Goal: Information Seeking & Learning: Learn about a topic

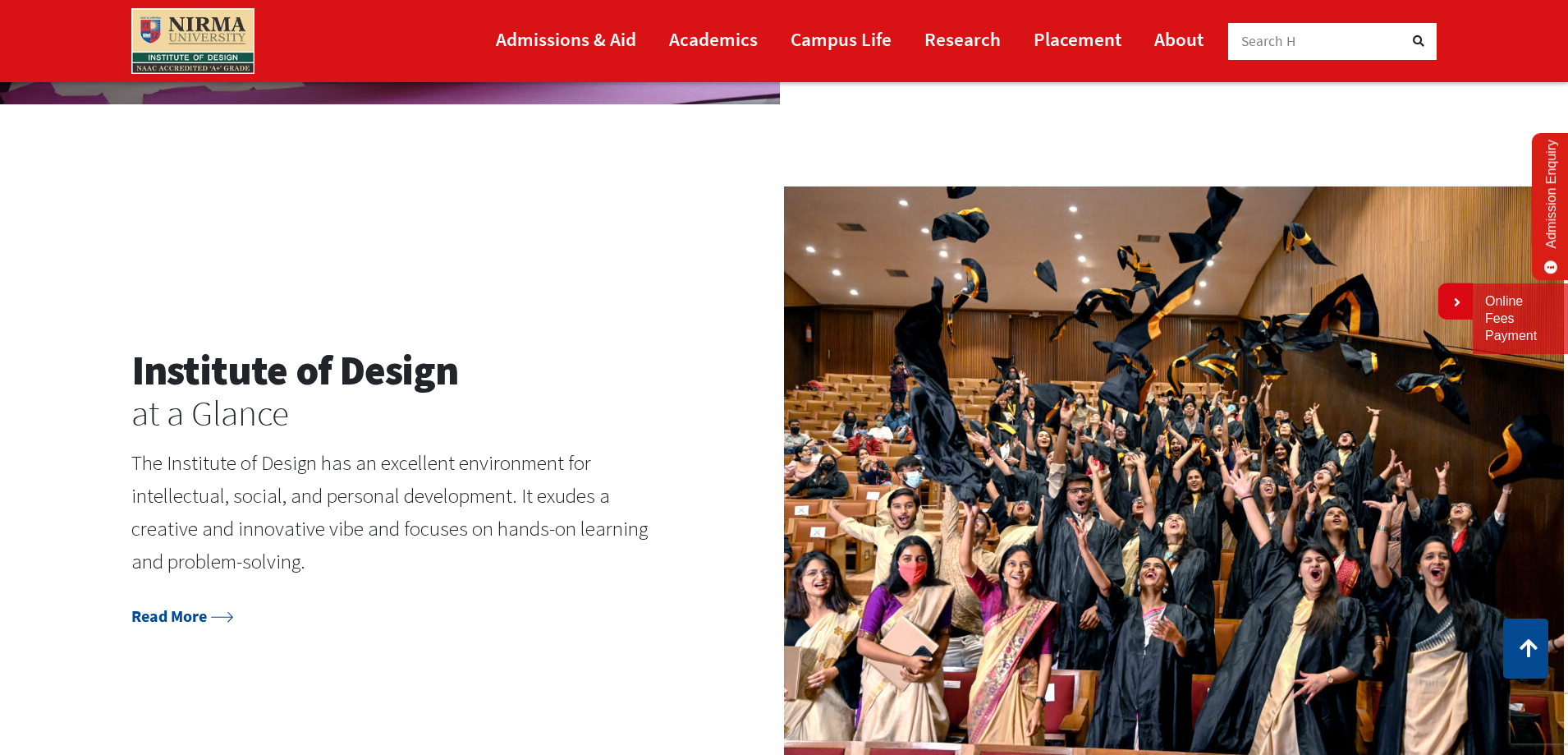
scroll to position [2301, 0]
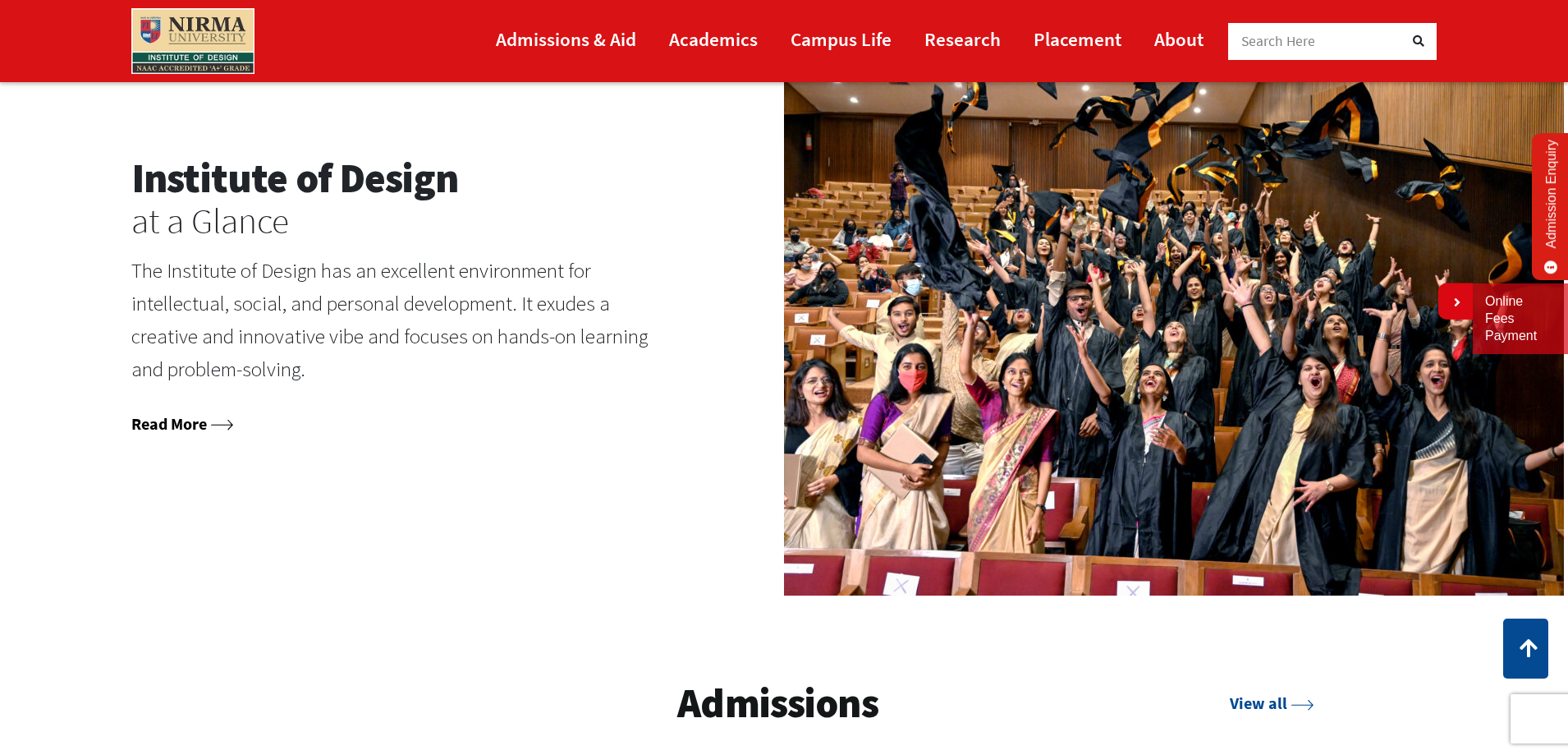
click at [189, 422] on link "Read More" at bounding box center [181, 423] width 101 height 21
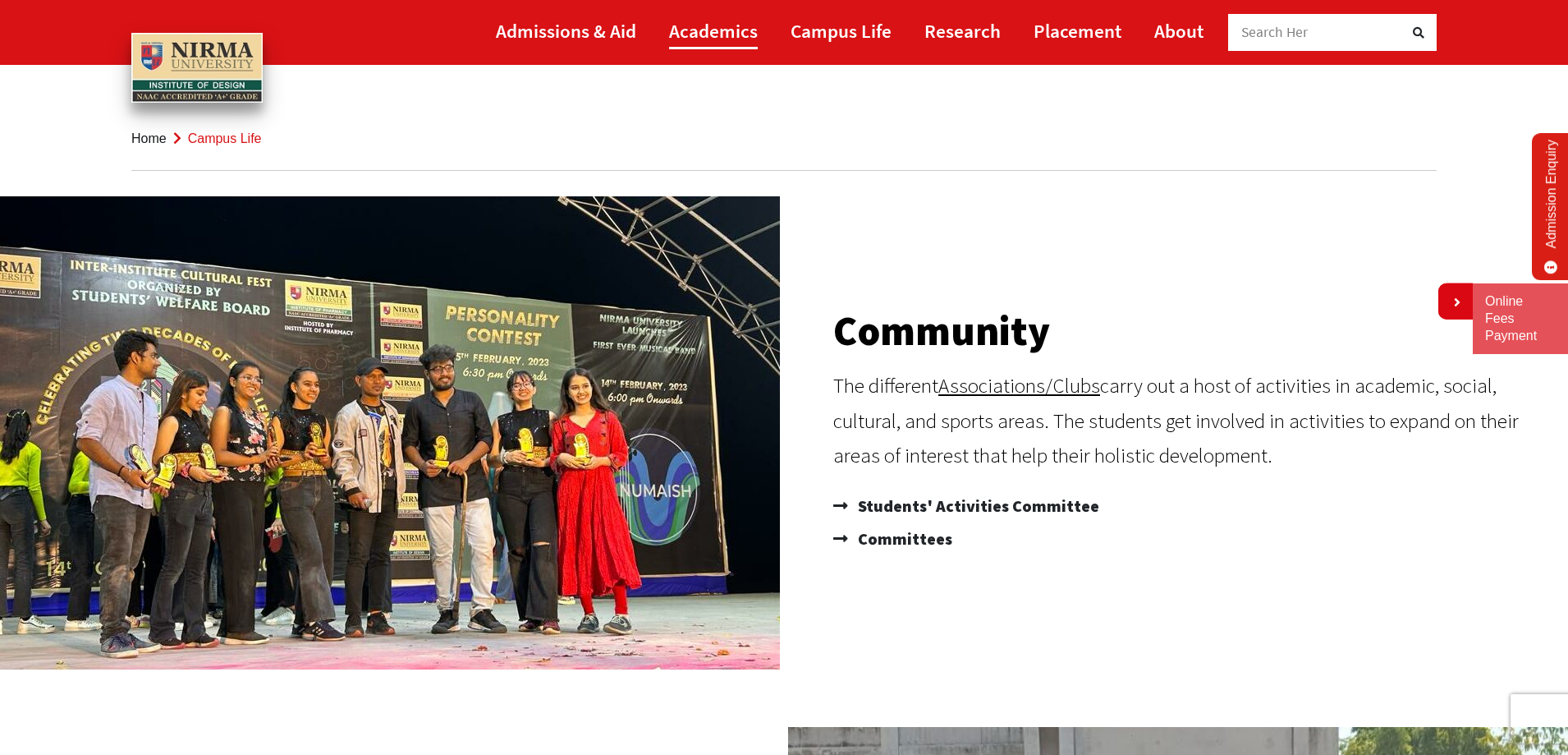
click at [735, 38] on link "Academics" at bounding box center [714, 30] width 88 height 37
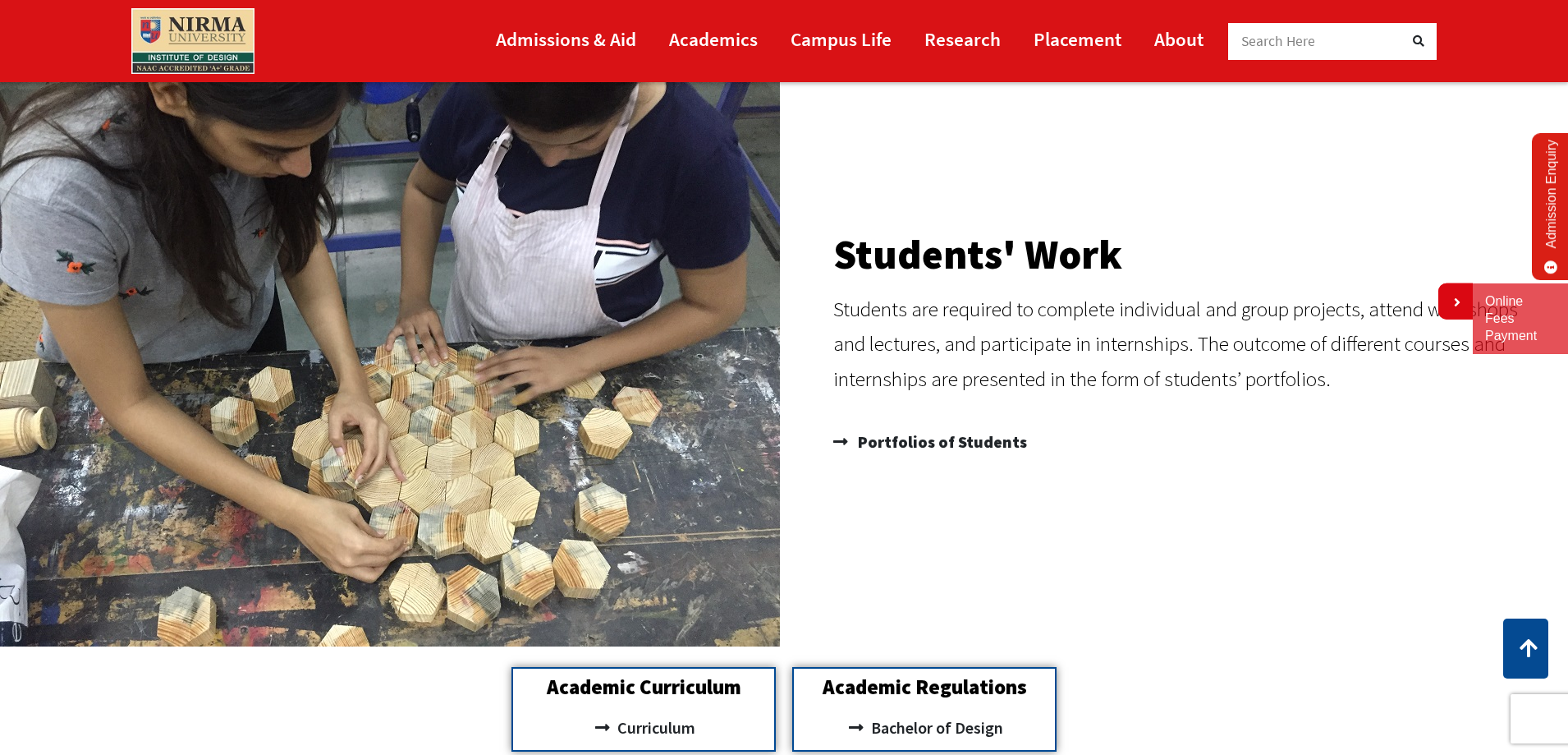
scroll to position [1561, 0]
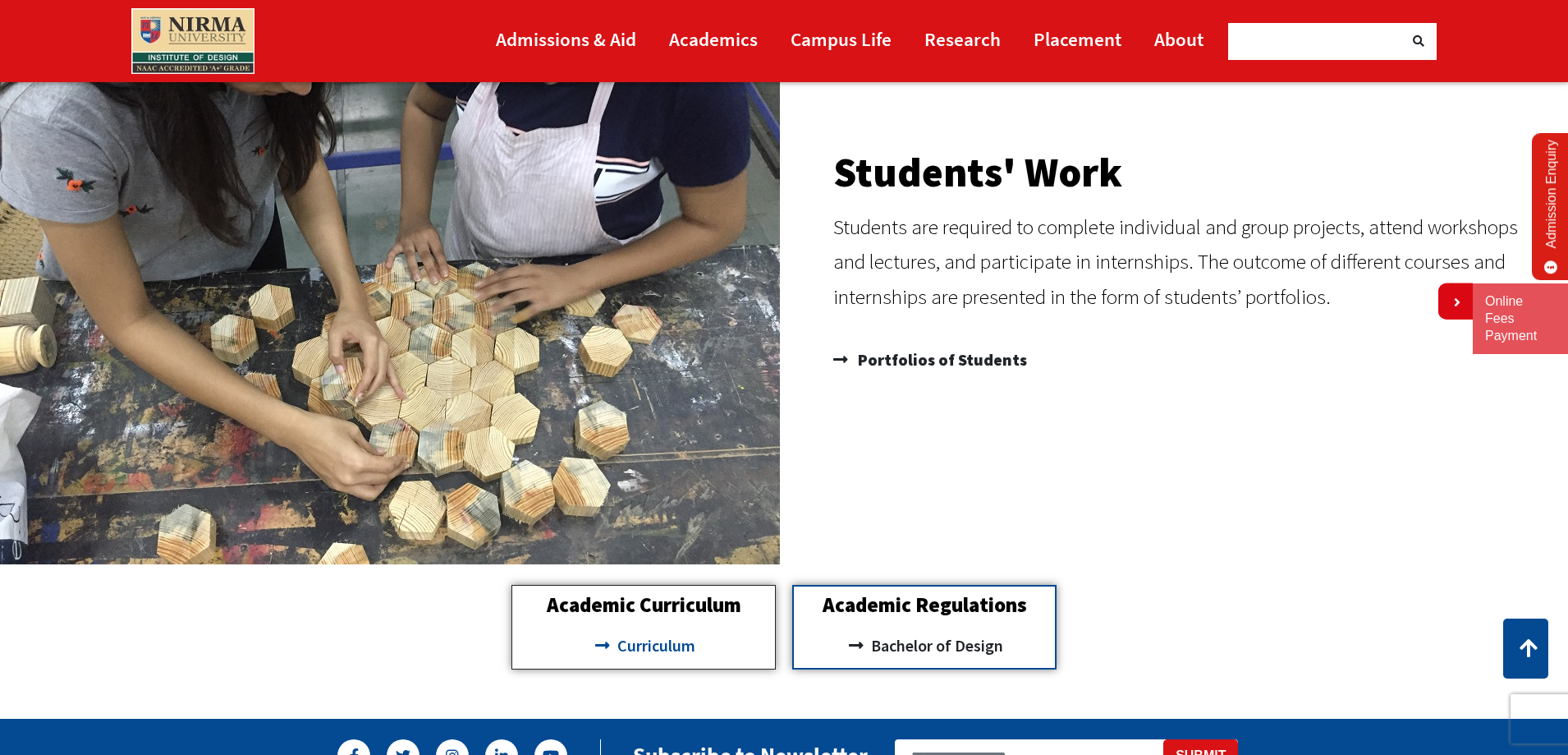
click at [655, 643] on span "Curriculum" at bounding box center [654, 646] width 82 height 28
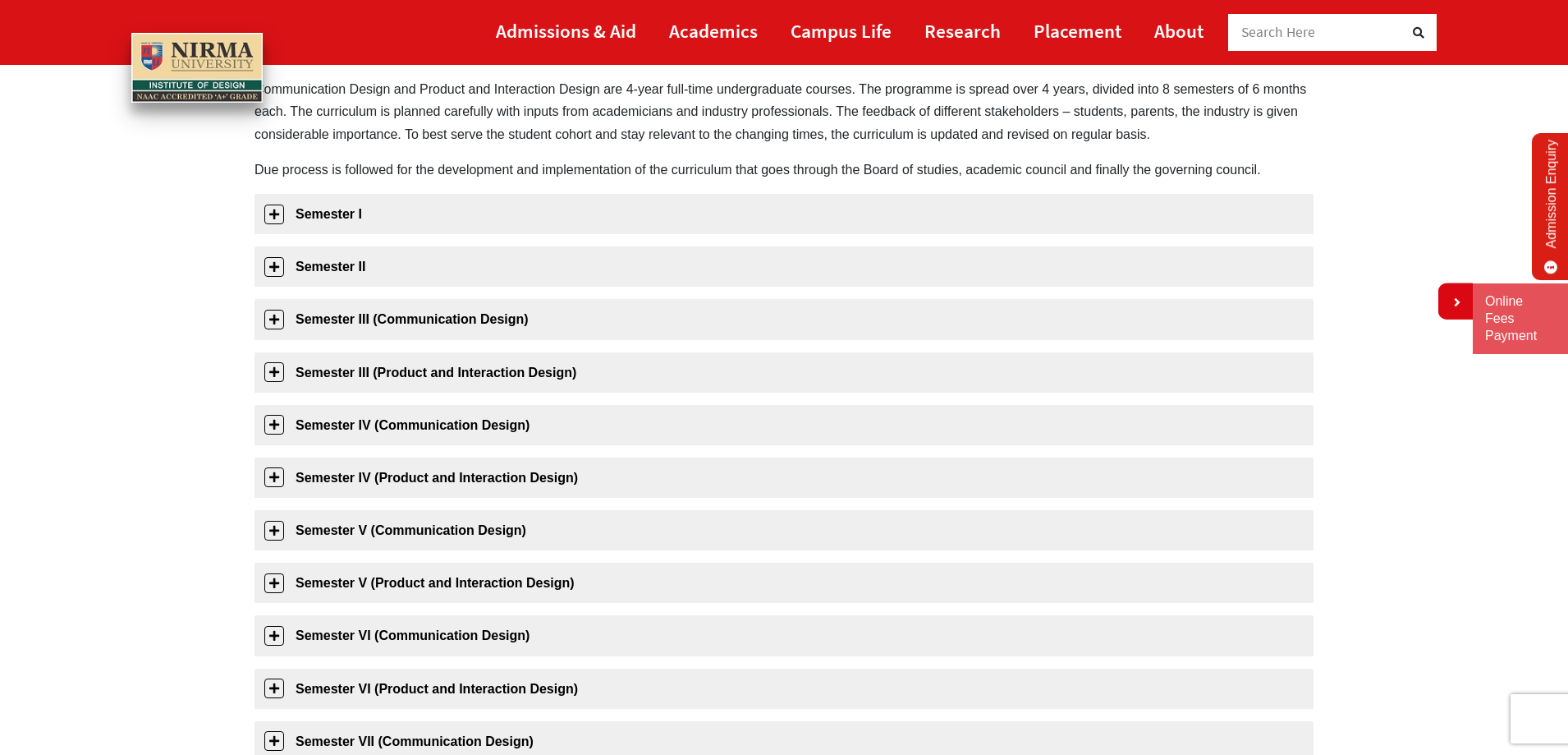
scroll to position [575, 0]
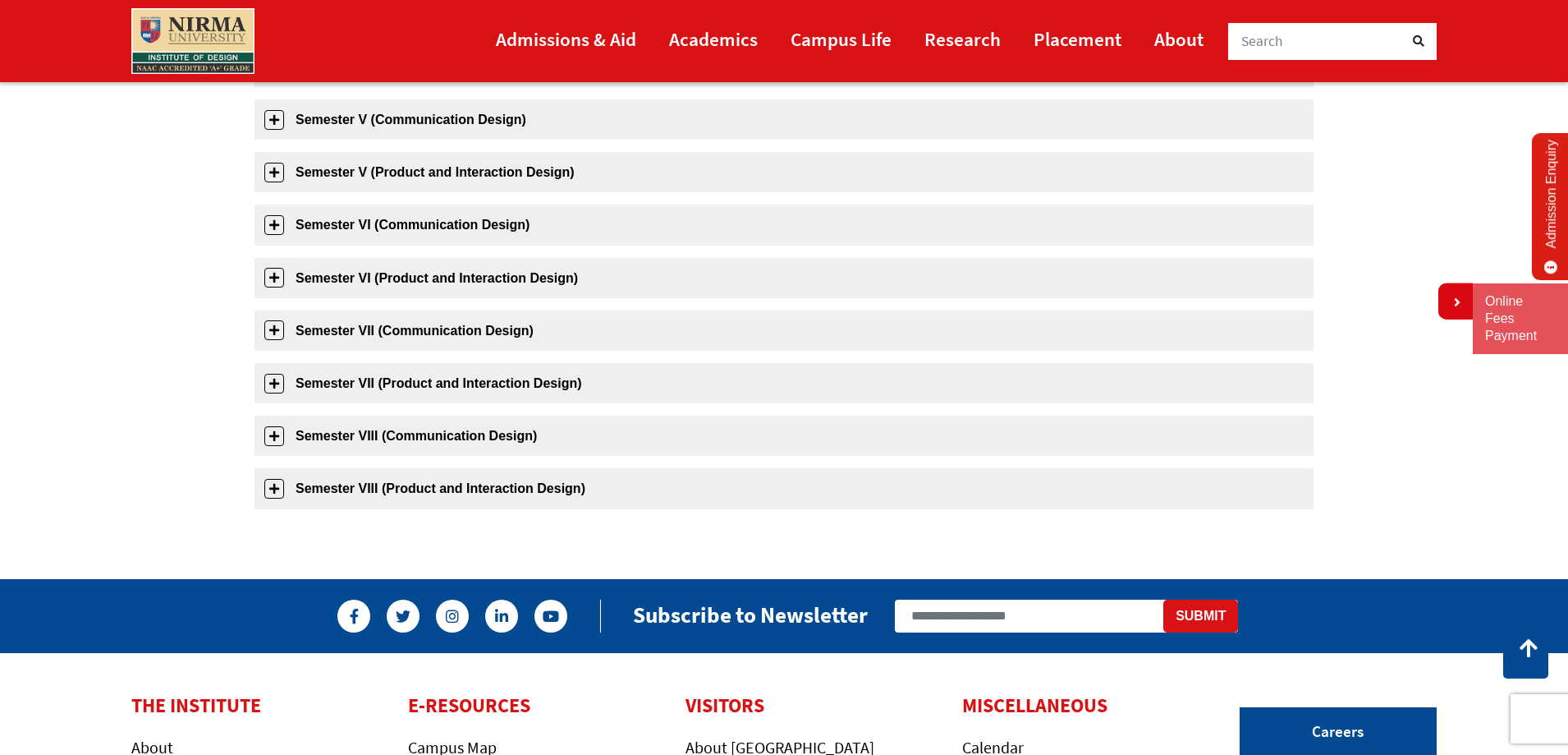
drag, startPoint x: 448, startPoint y: 566, endPoint x: 327, endPoint y: 549, distance: 122.2
click at [128, 523] on section "Curriculum Communication Design and Product and Interaction Design are 4-year f…" at bounding box center [784, 67] width 1568 height 974
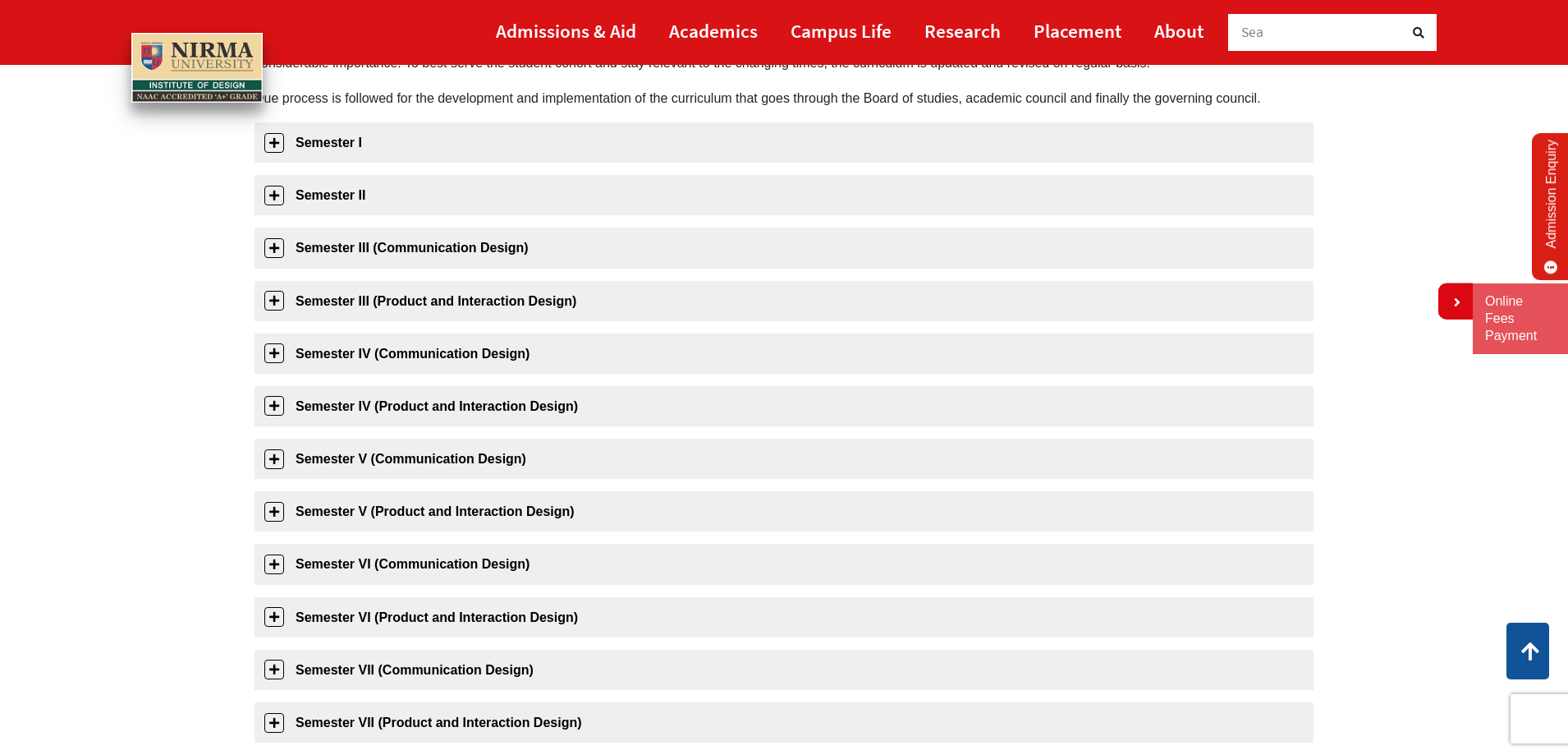
scroll to position [164, 0]
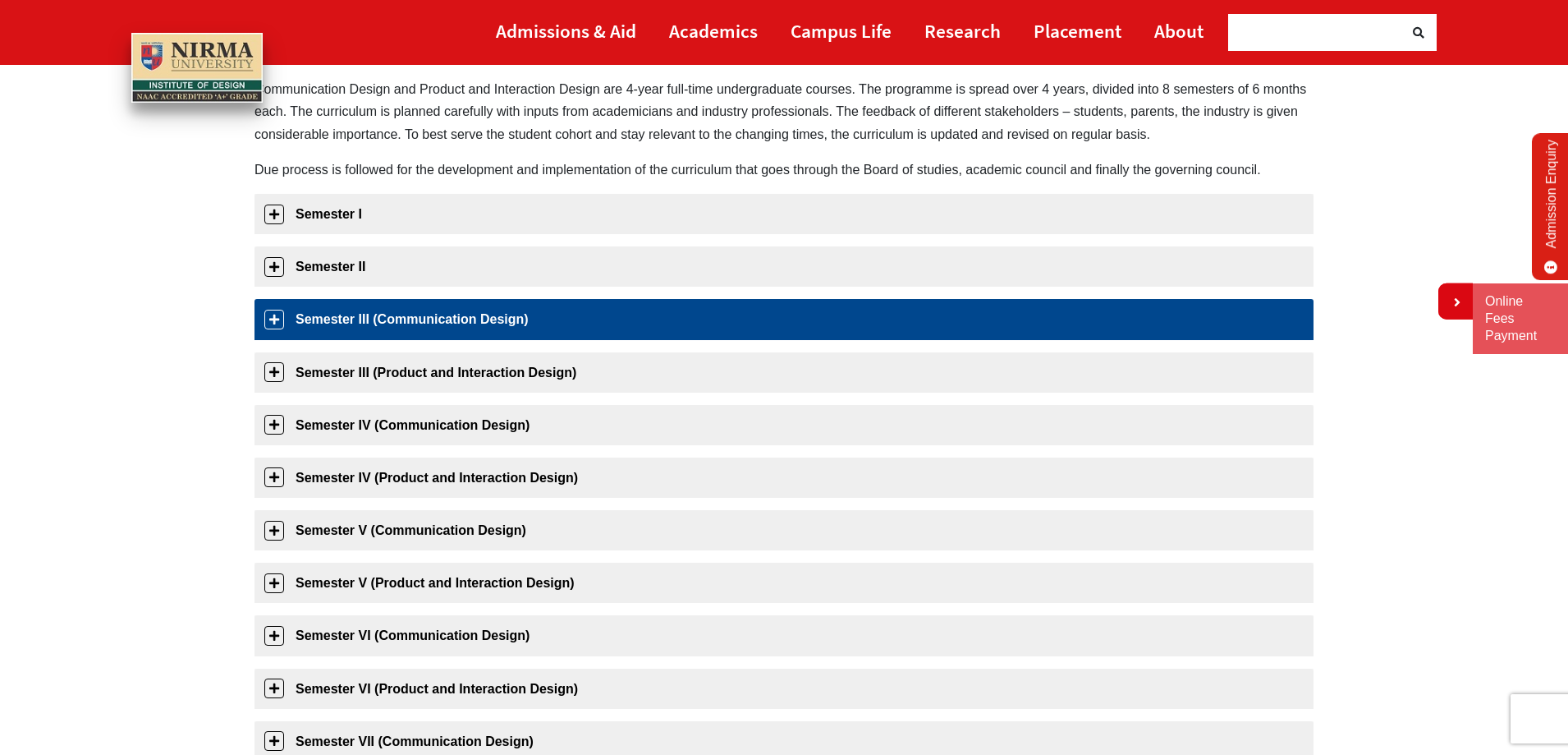
click at [273, 324] on link "Semester III (Communication Design)" at bounding box center [783, 319] width 1059 height 40
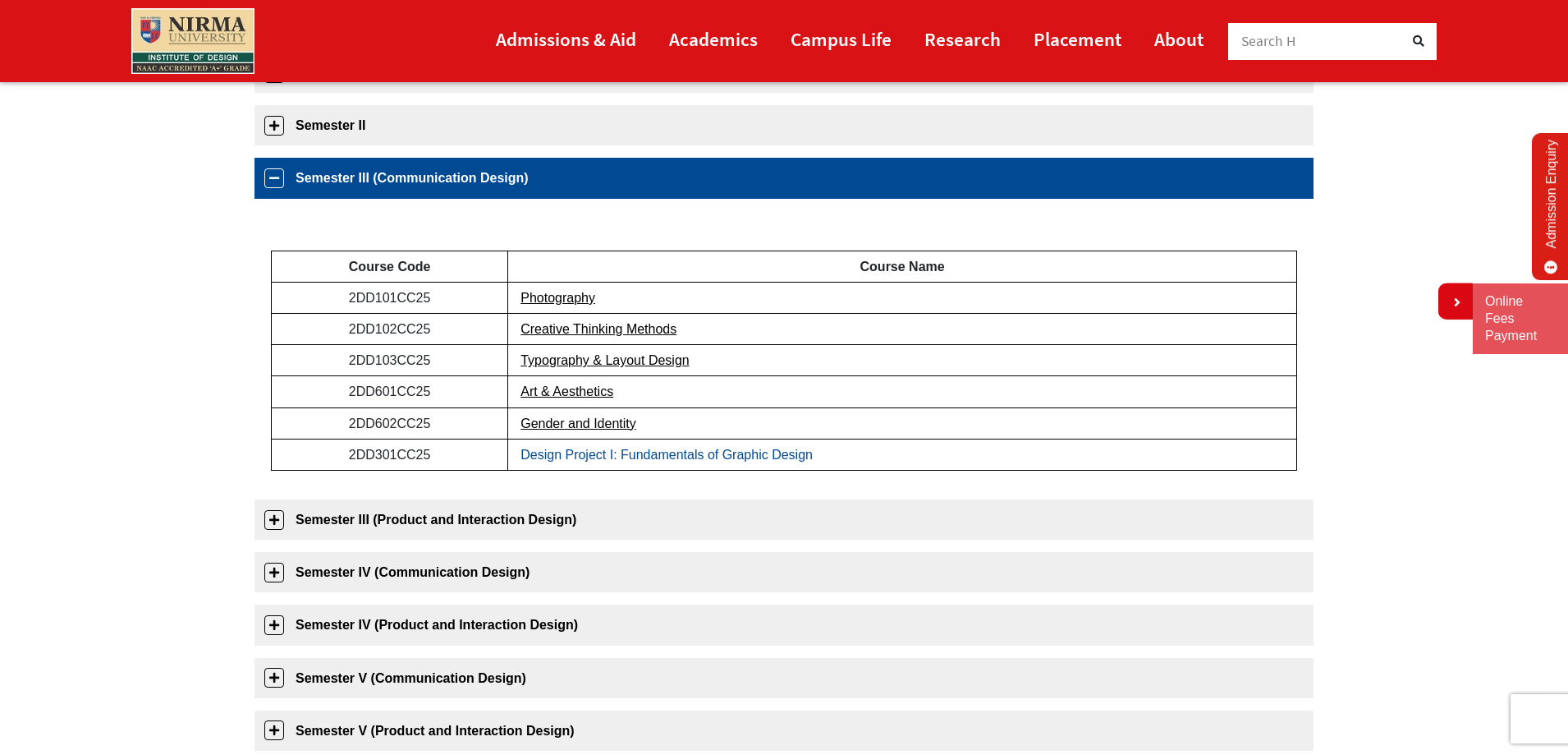
scroll to position [364, 0]
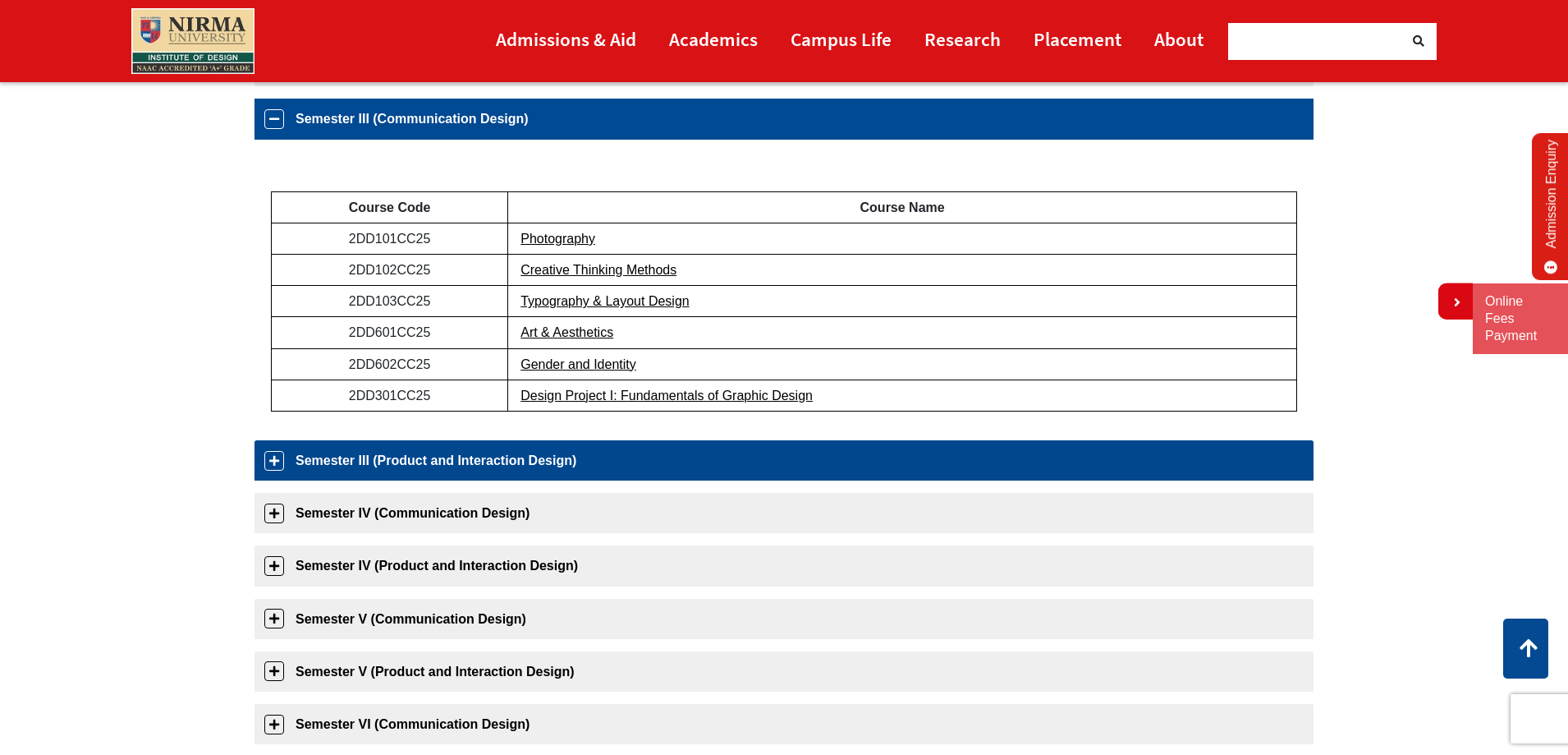
click at [273, 466] on link "Semester III (Product and Interaction Design)" at bounding box center [783, 460] width 1059 height 40
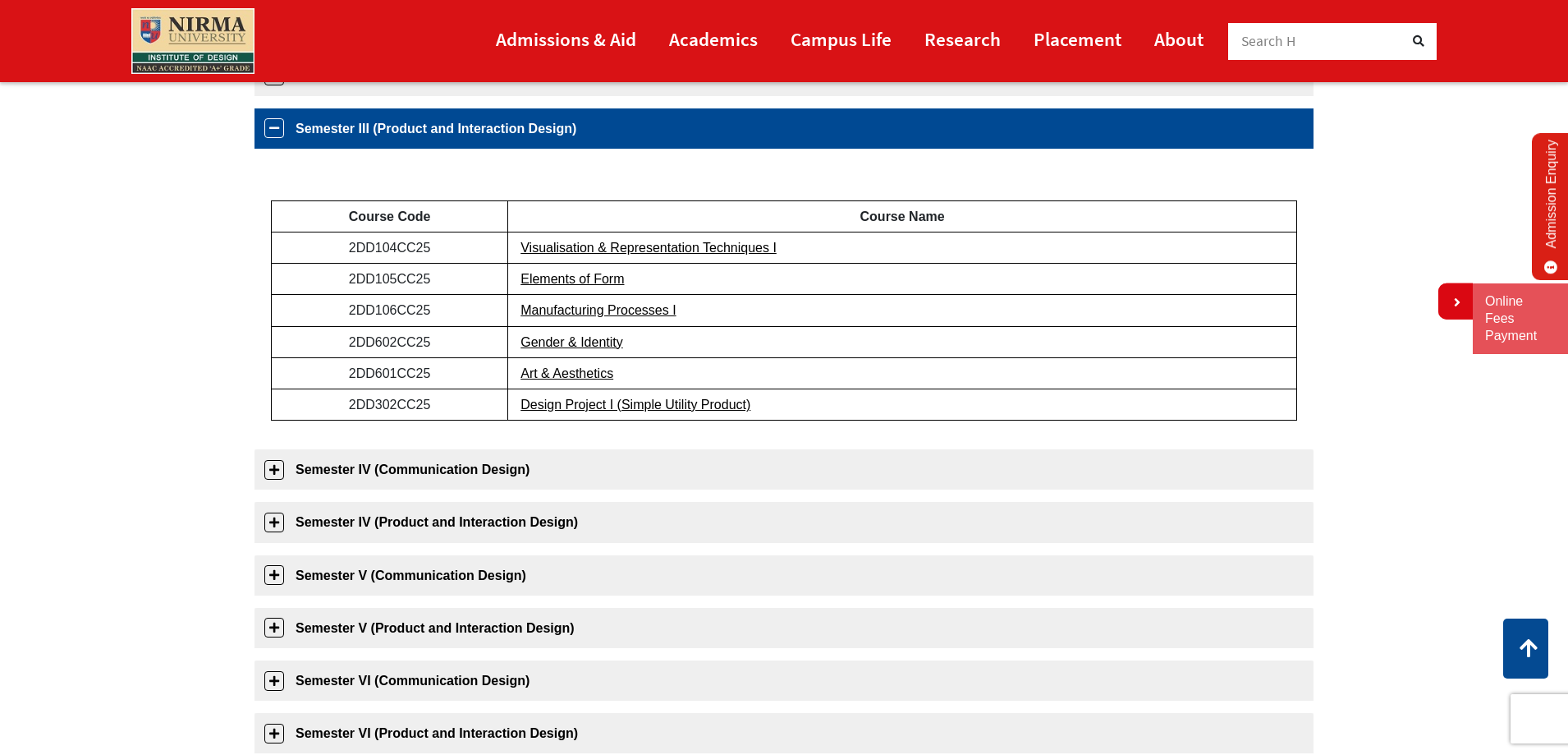
scroll to position [418, 0]
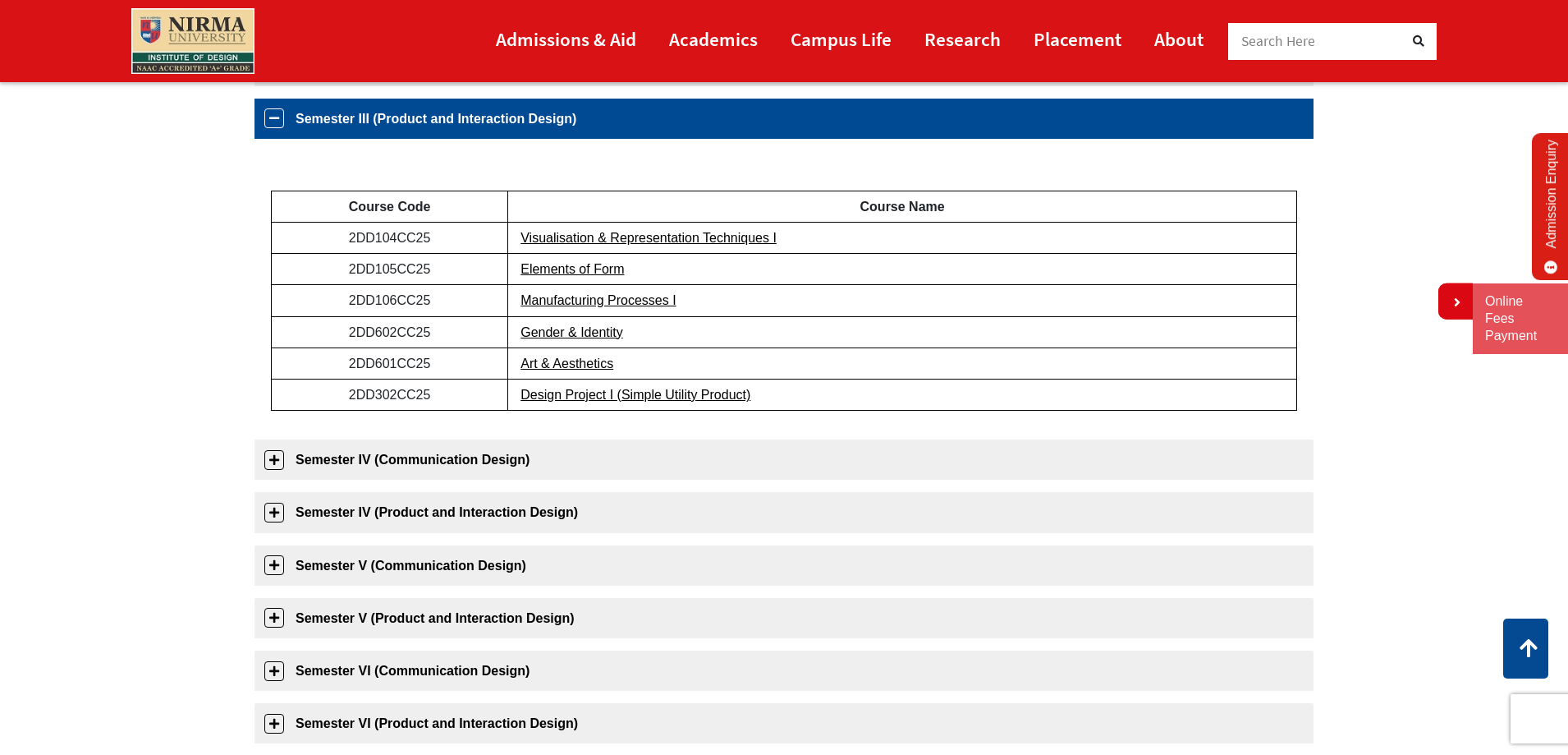
click at [270, 121] on link "Semester III (Product and Interaction Design)" at bounding box center [783, 119] width 1059 height 40
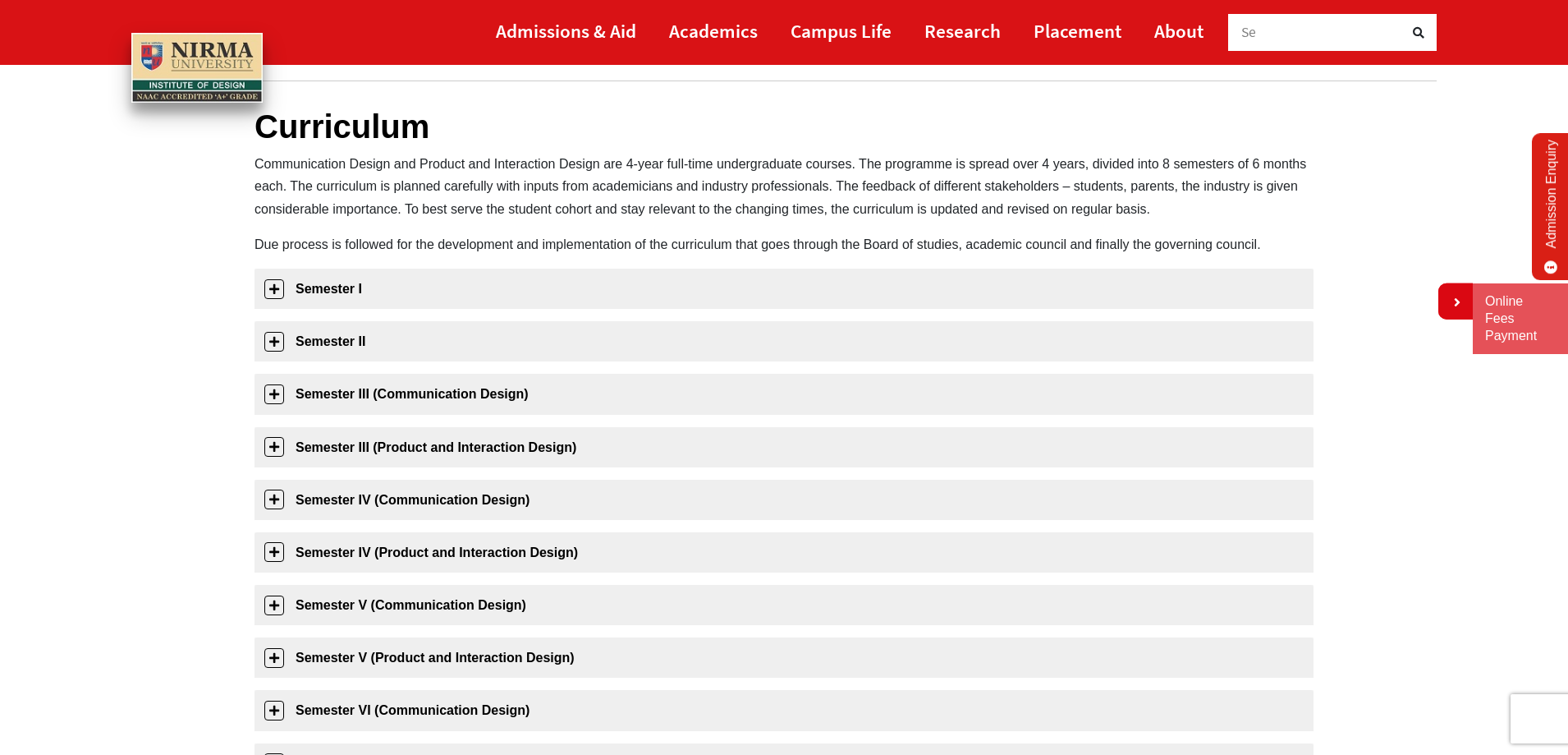
scroll to position [8, 0]
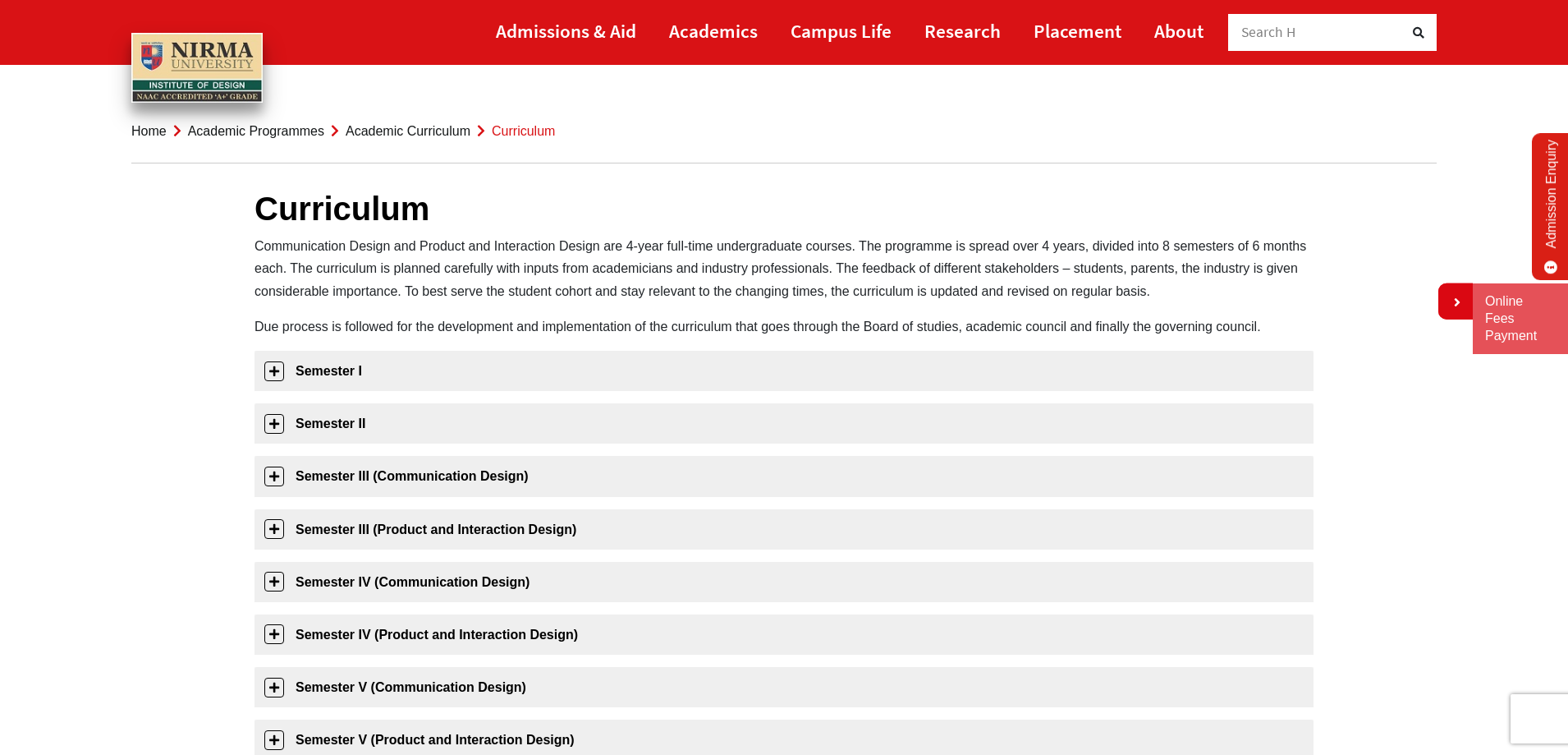
drag, startPoint x: 251, startPoint y: 242, endPoint x: 905, endPoint y: 318, distance: 658.4
click at [905, 318] on div "Curriculum Communication Design and Product and Interaction Design are 4-year f…" at bounding box center [784, 634] width 1084 height 974
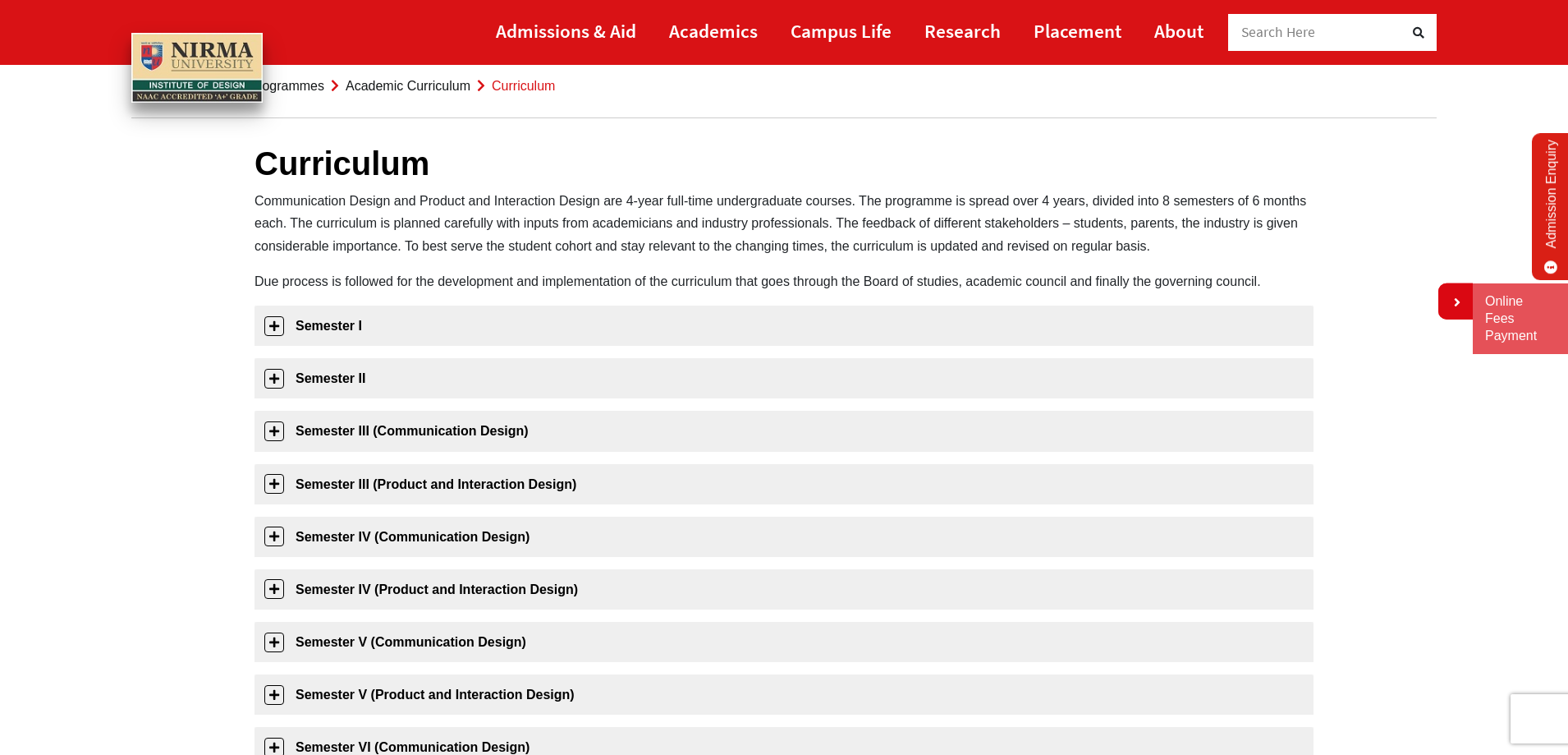
scroll to position [89, 0]
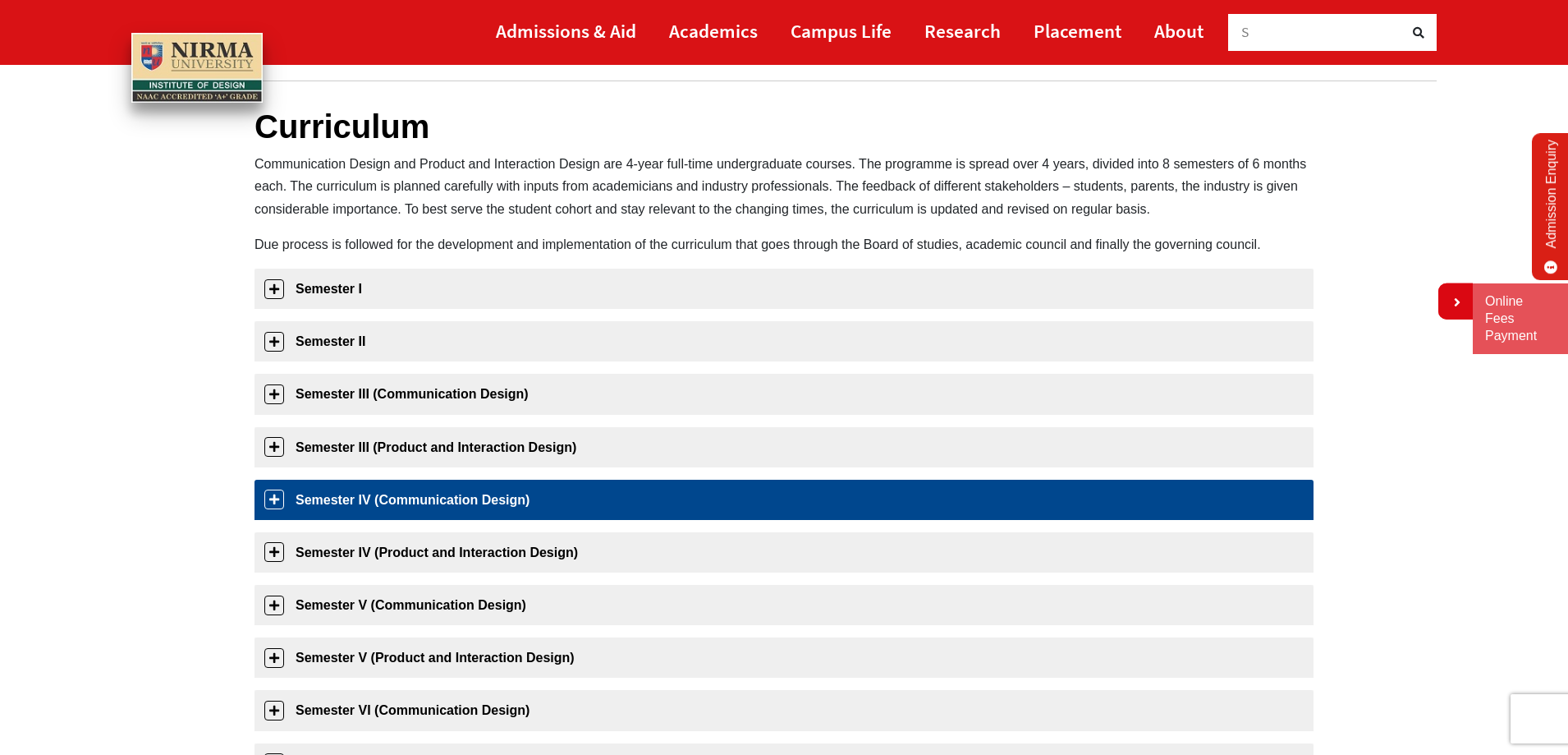
click at [271, 500] on link "Semester IV (Communication Design)" at bounding box center [783, 500] width 1059 height 40
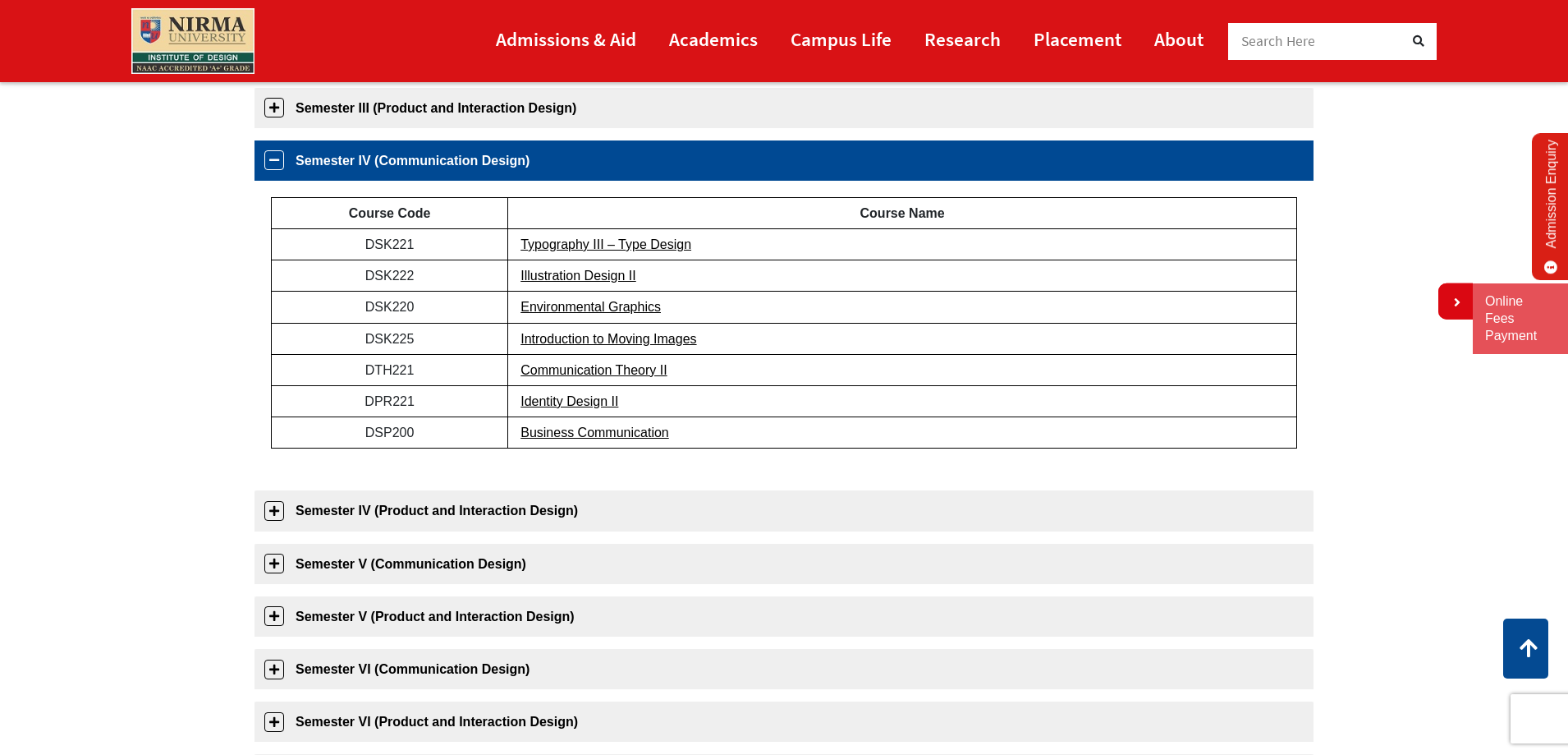
scroll to position [389, 0]
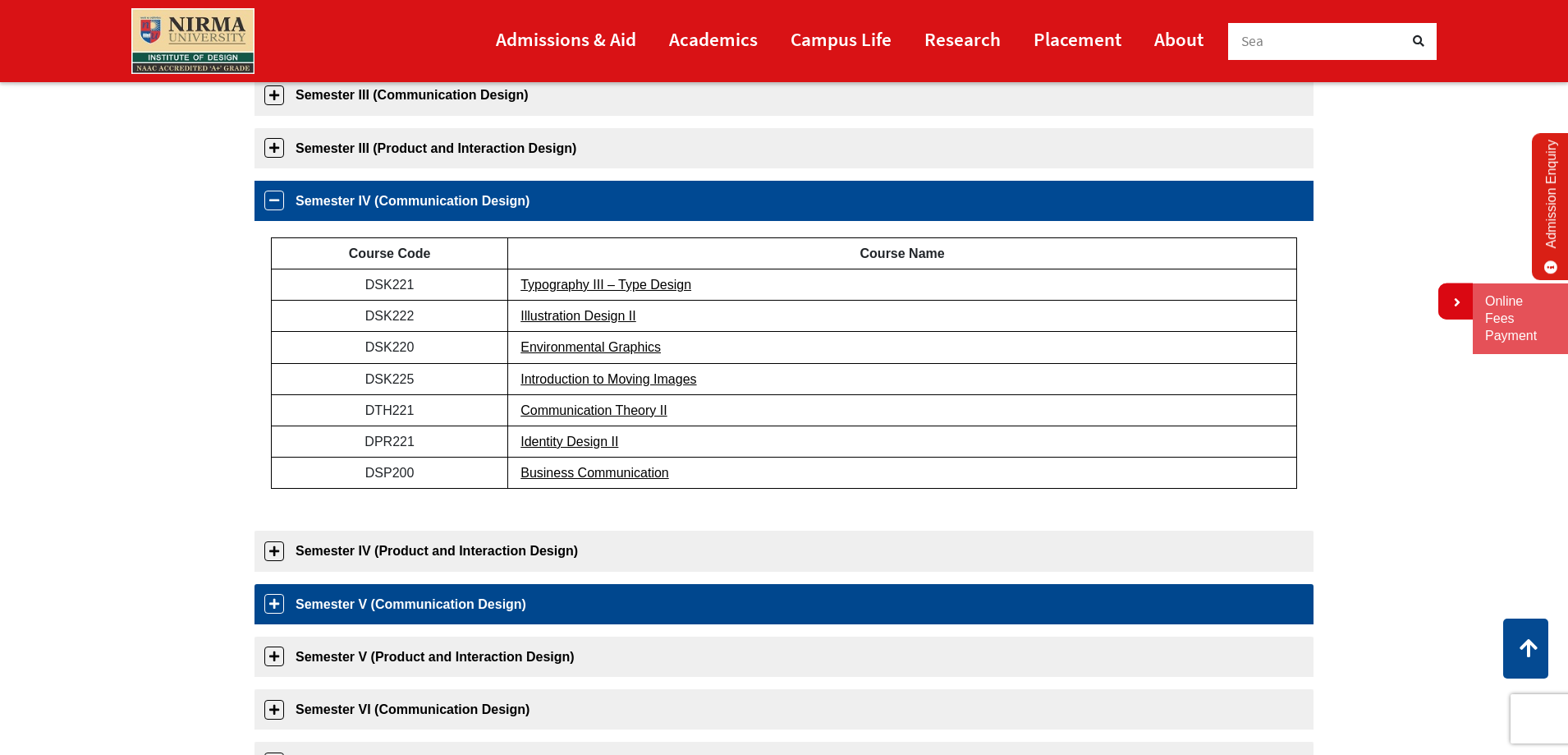
click at [270, 614] on link "Semester V (Communication Design)" at bounding box center [783, 604] width 1059 height 40
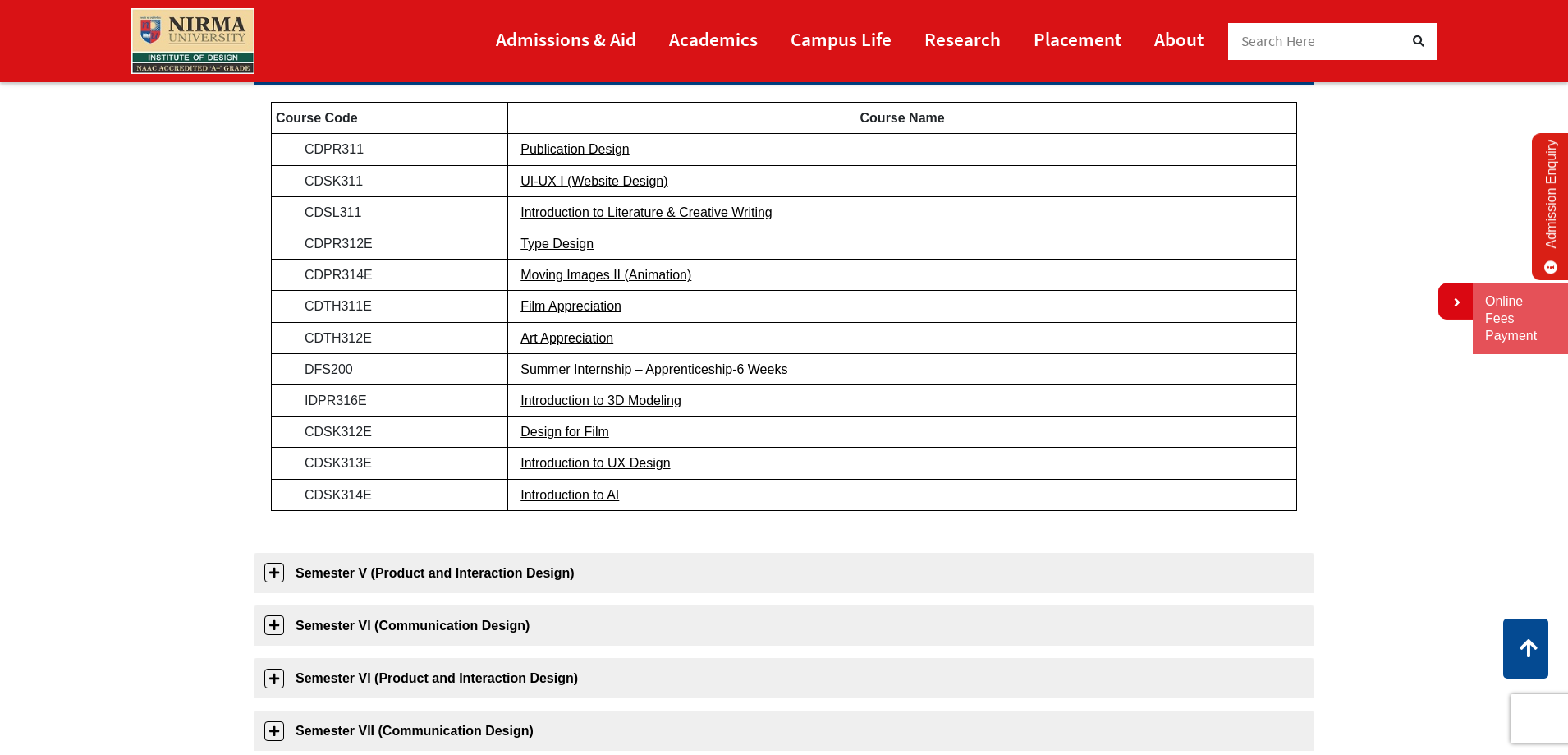
scroll to position [658, 0]
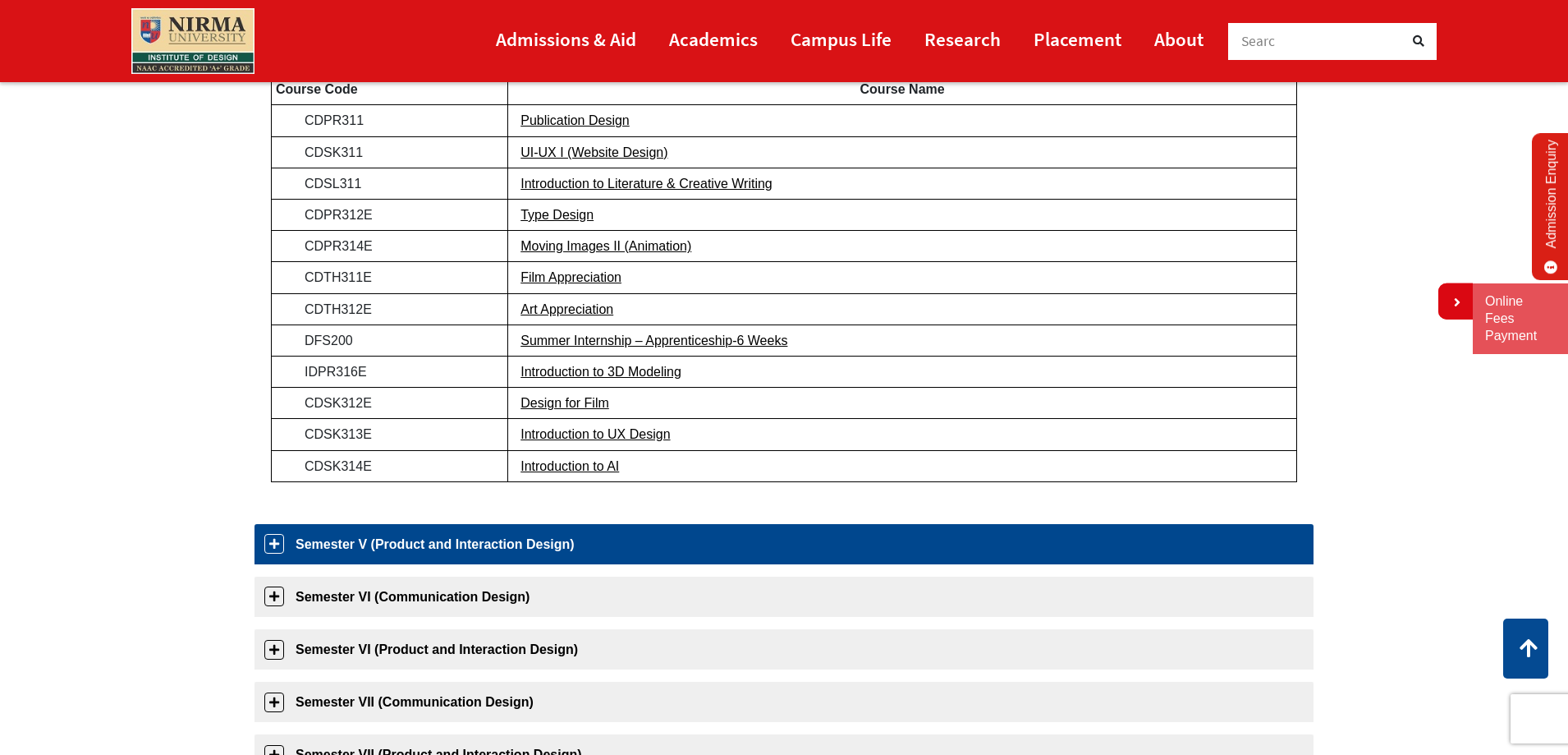
click at [271, 548] on link "Semester V (Product and Interaction Design)" at bounding box center [783, 544] width 1059 height 40
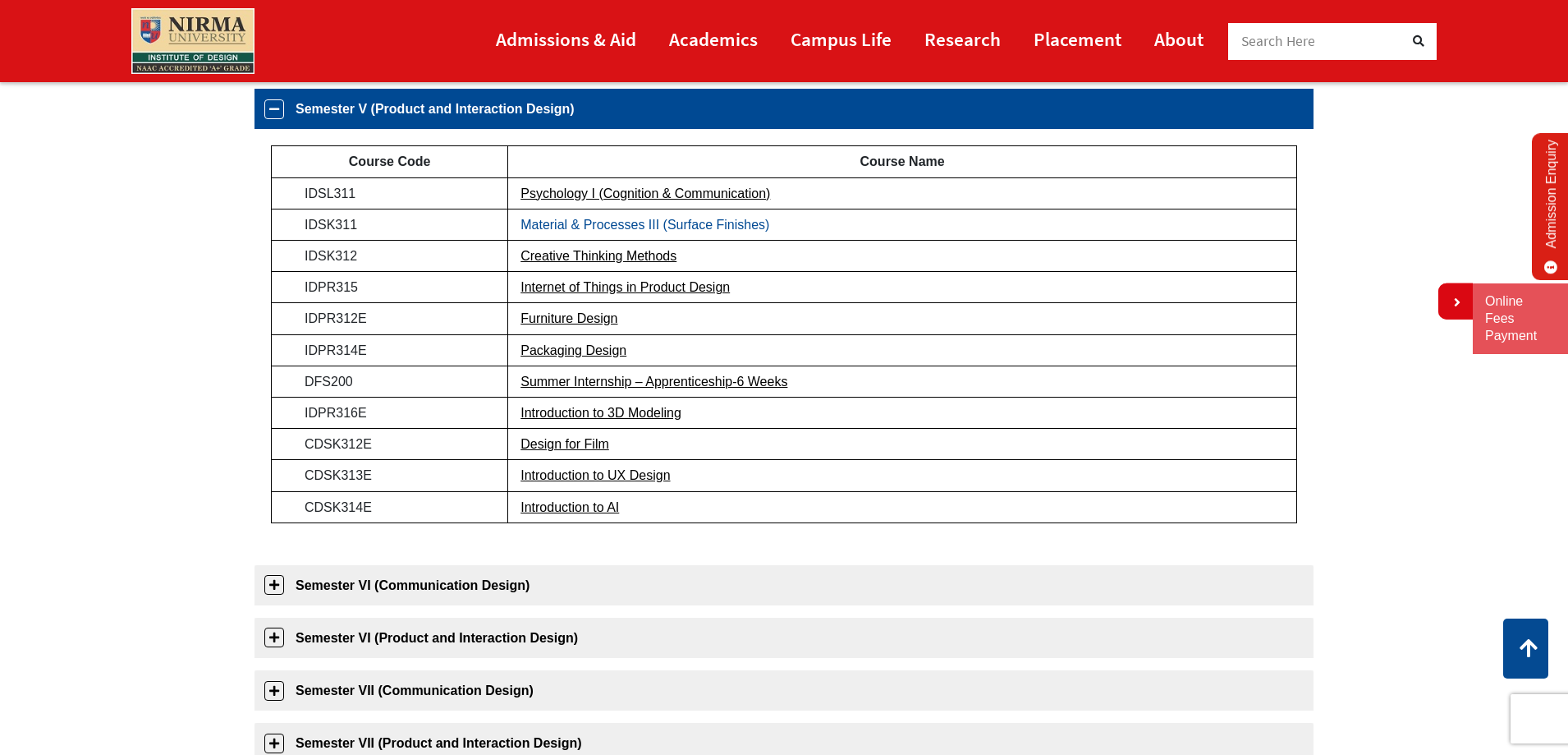
scroll to position [628, 0]
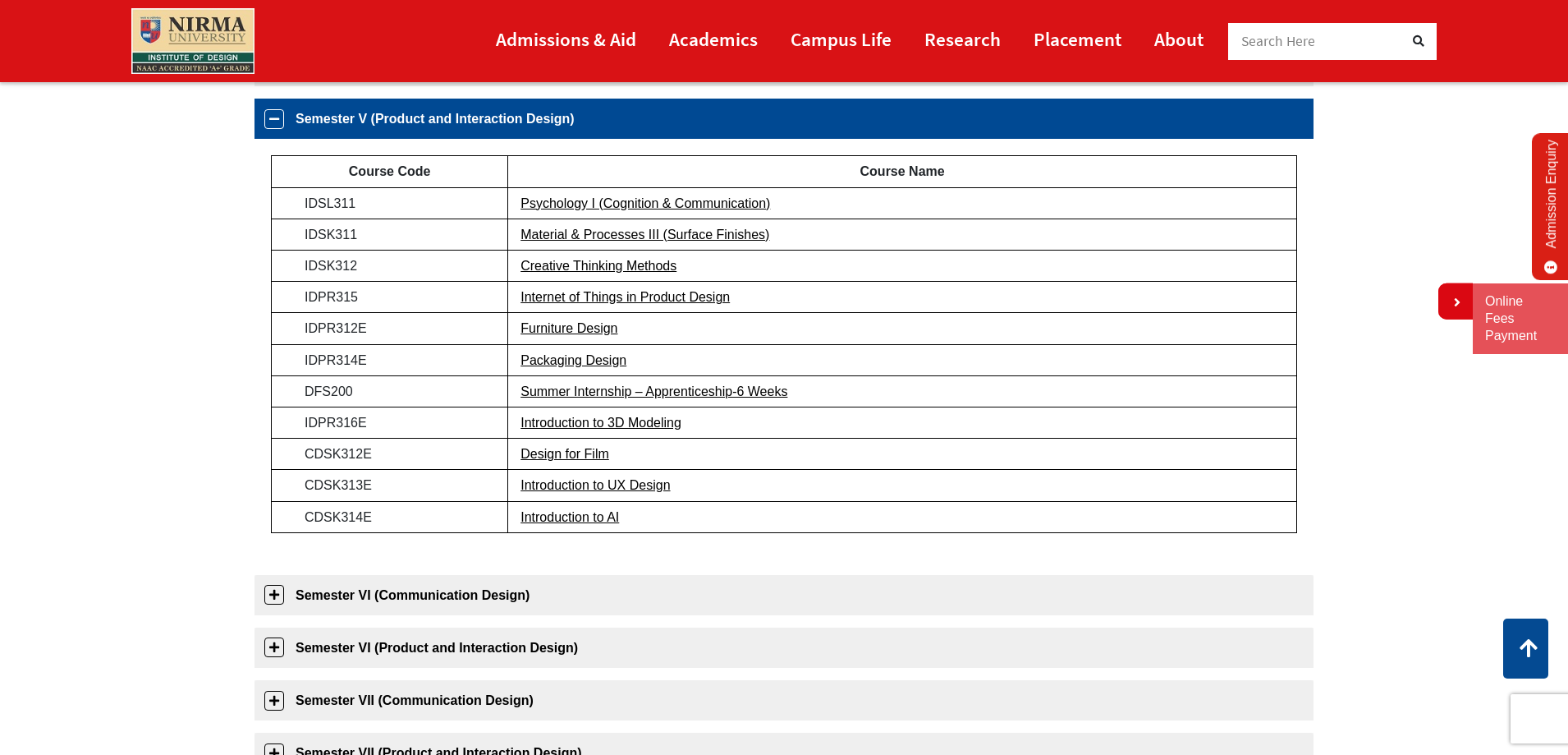
drag, startPoint x: 506, startPoint y: 196, endPoint x: 851, endPoint y: 200, distance: 345.0
click at [851, 200] on tr "IDSL311 Psychology I (Cognition & Communication)" at bounding box center [784, 203] width 1025 height 31
click at [542, 361] on link "Packaging Design" at bounding box center [573, 360] width 106 height 14
click at [595, 200] on link "Psychology I (Cognition & Communication)" at bounding box center [645, 203] width 250 height 14
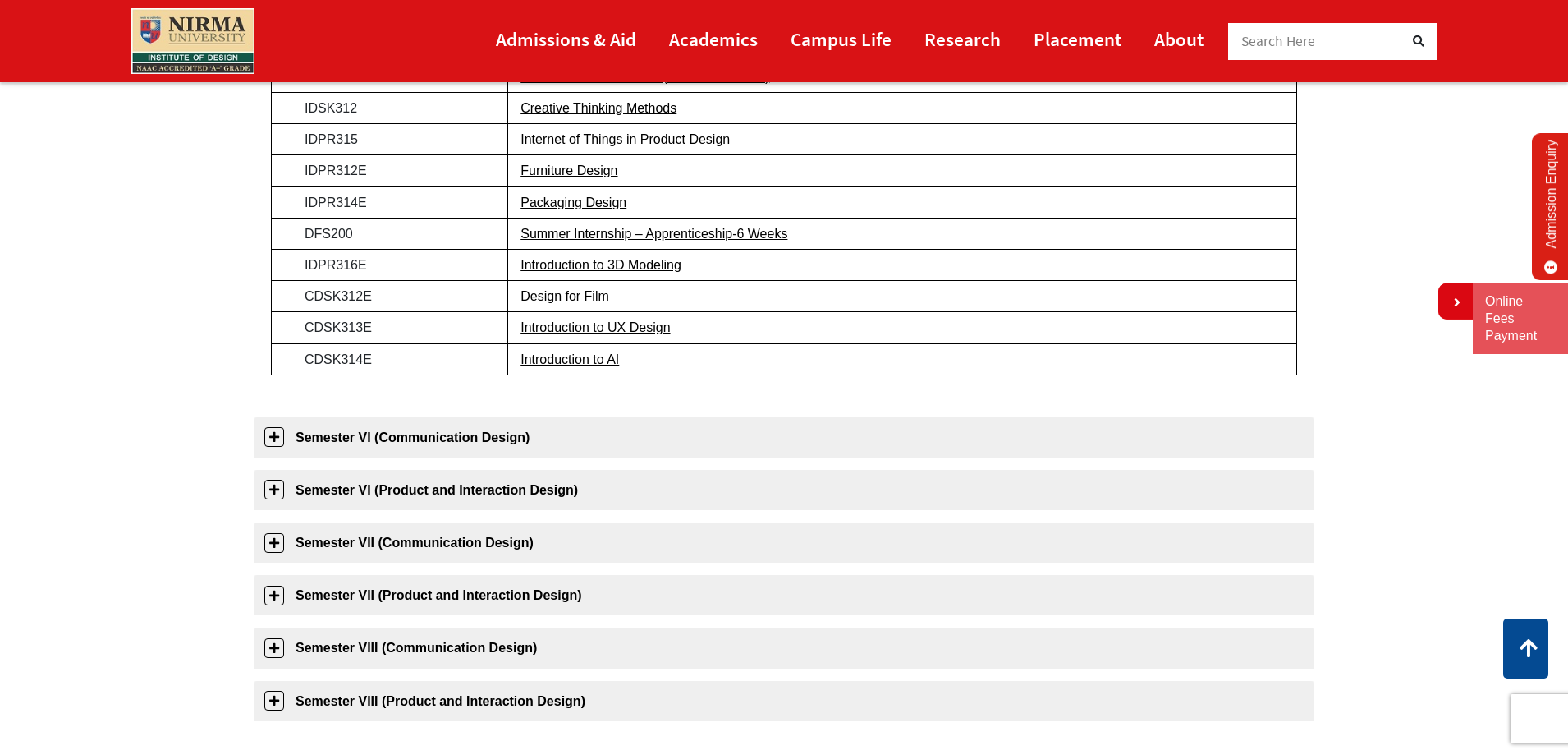
scroll to position [792, 0]
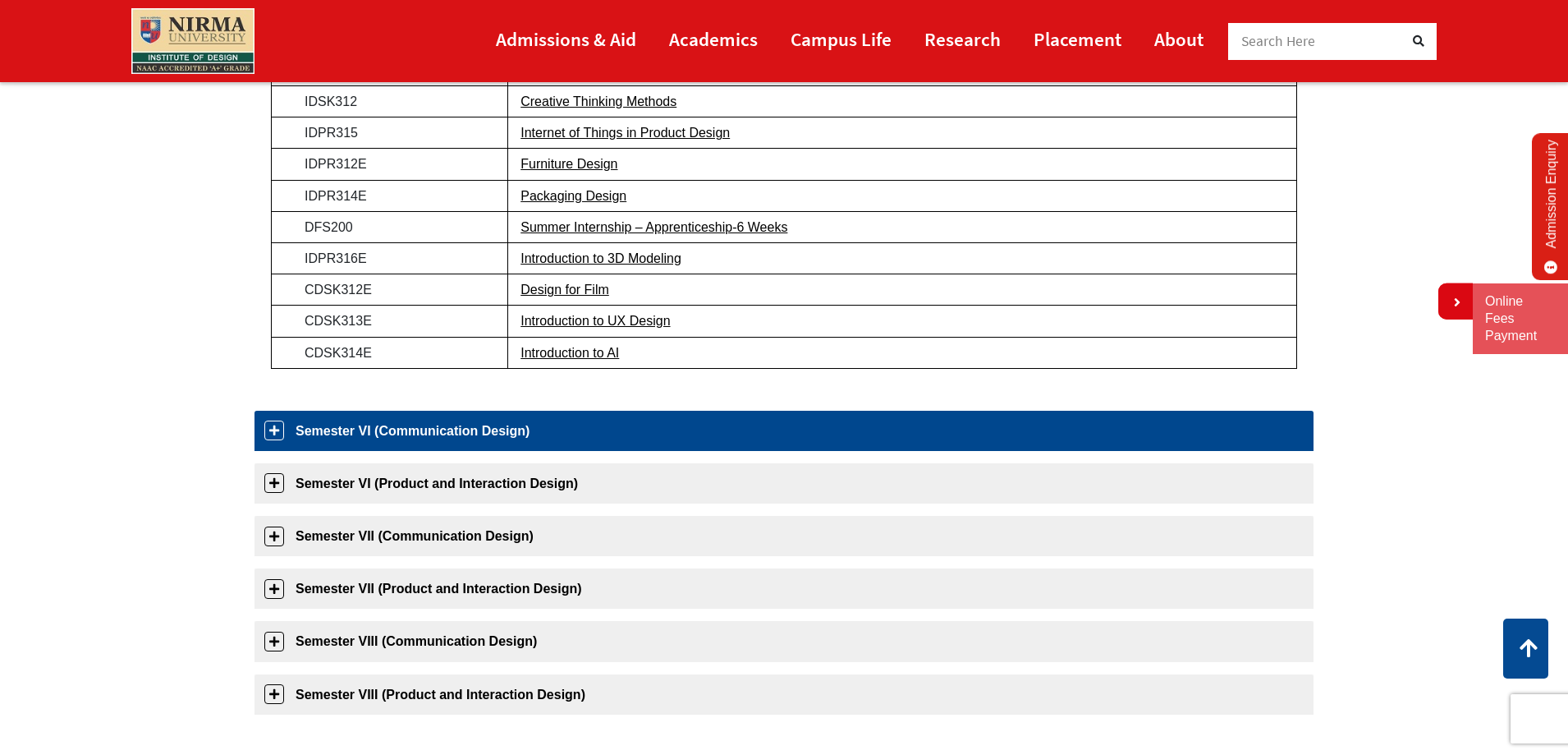
click at [461, 435] on link "Semester VI (Communication Design)" at bounding box center [783, 430] width 1059 height 40
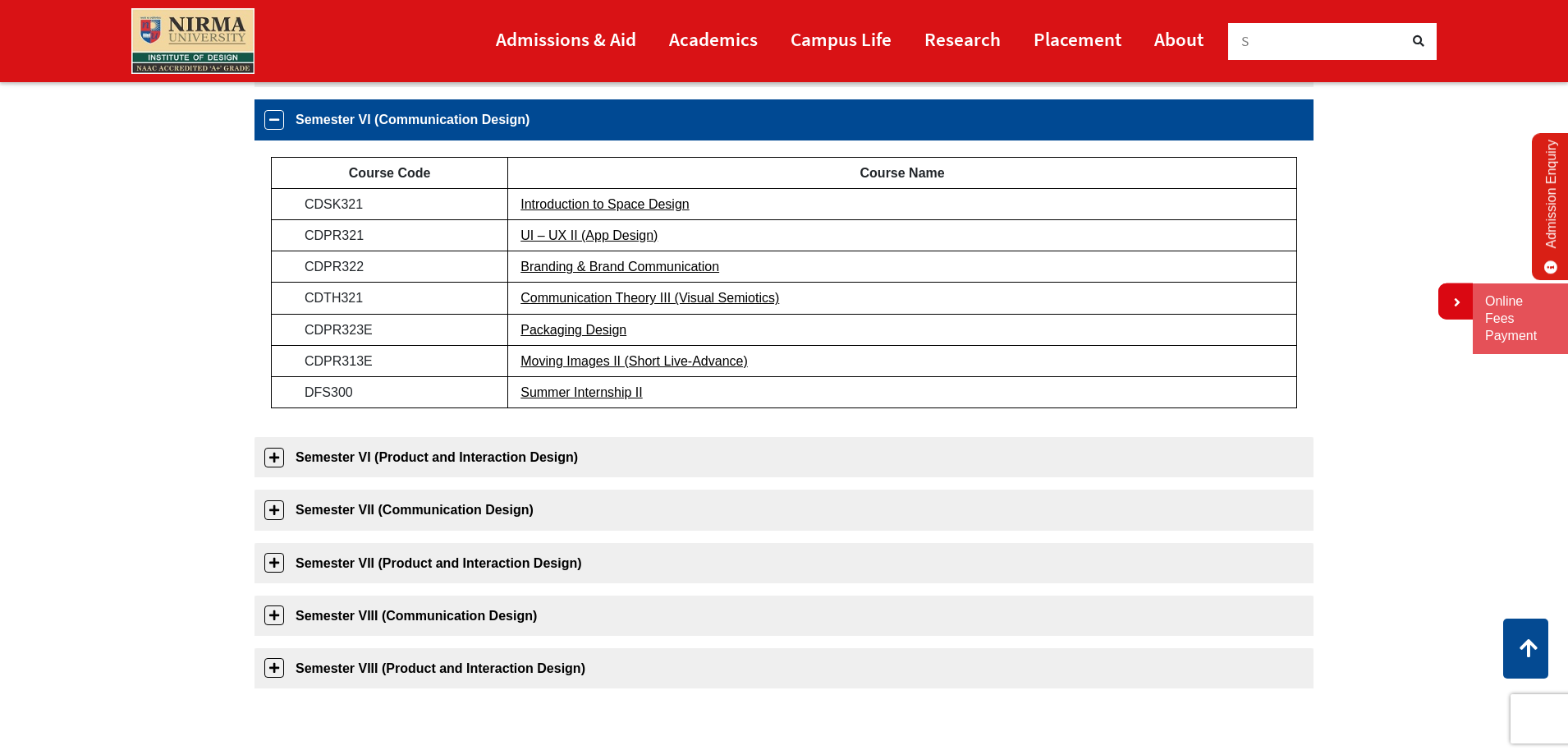
scroll to position [681, 0]
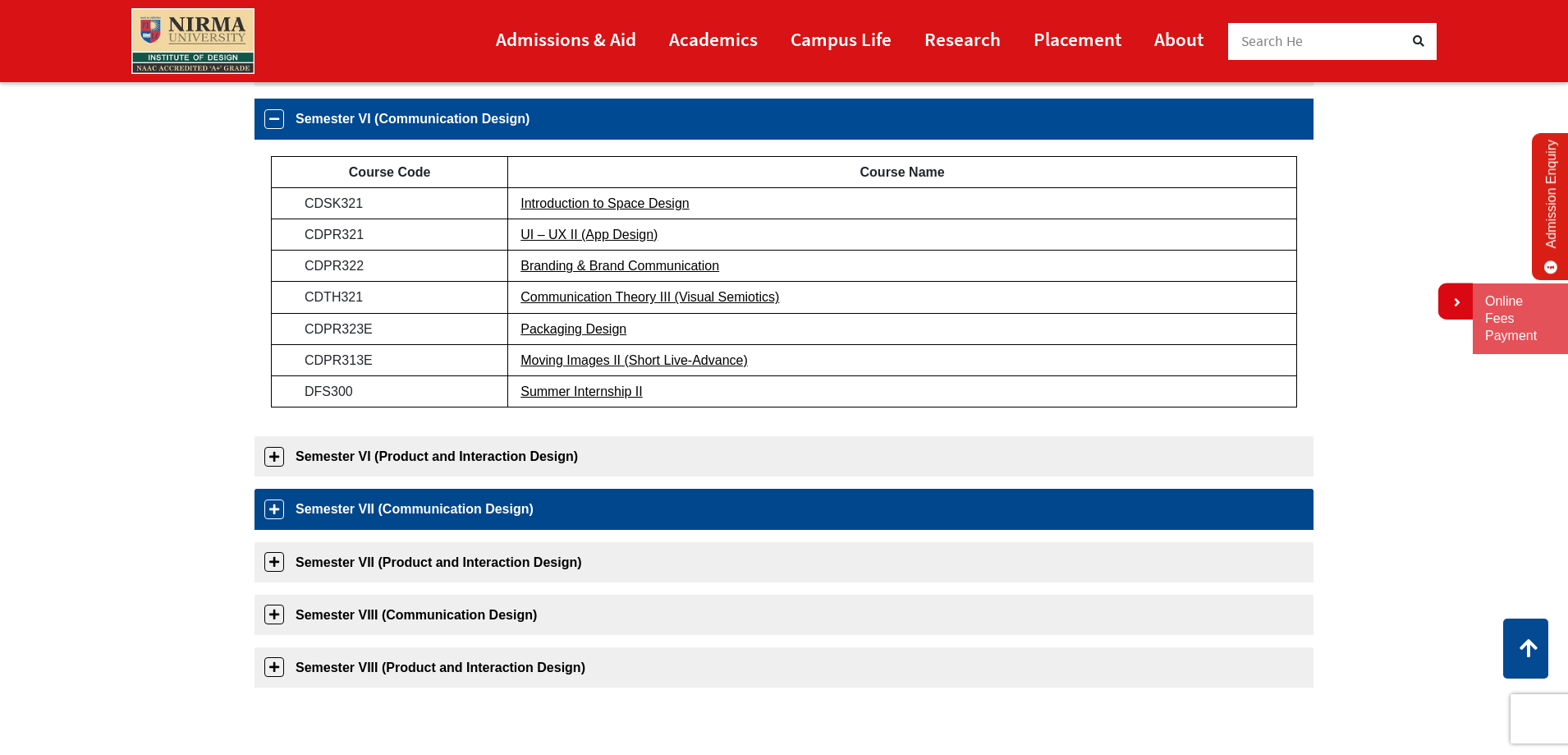
click at [449, 519] on link "Semester VII (Communication Design)" at bounding box center [783, 509] width 1059 height 40
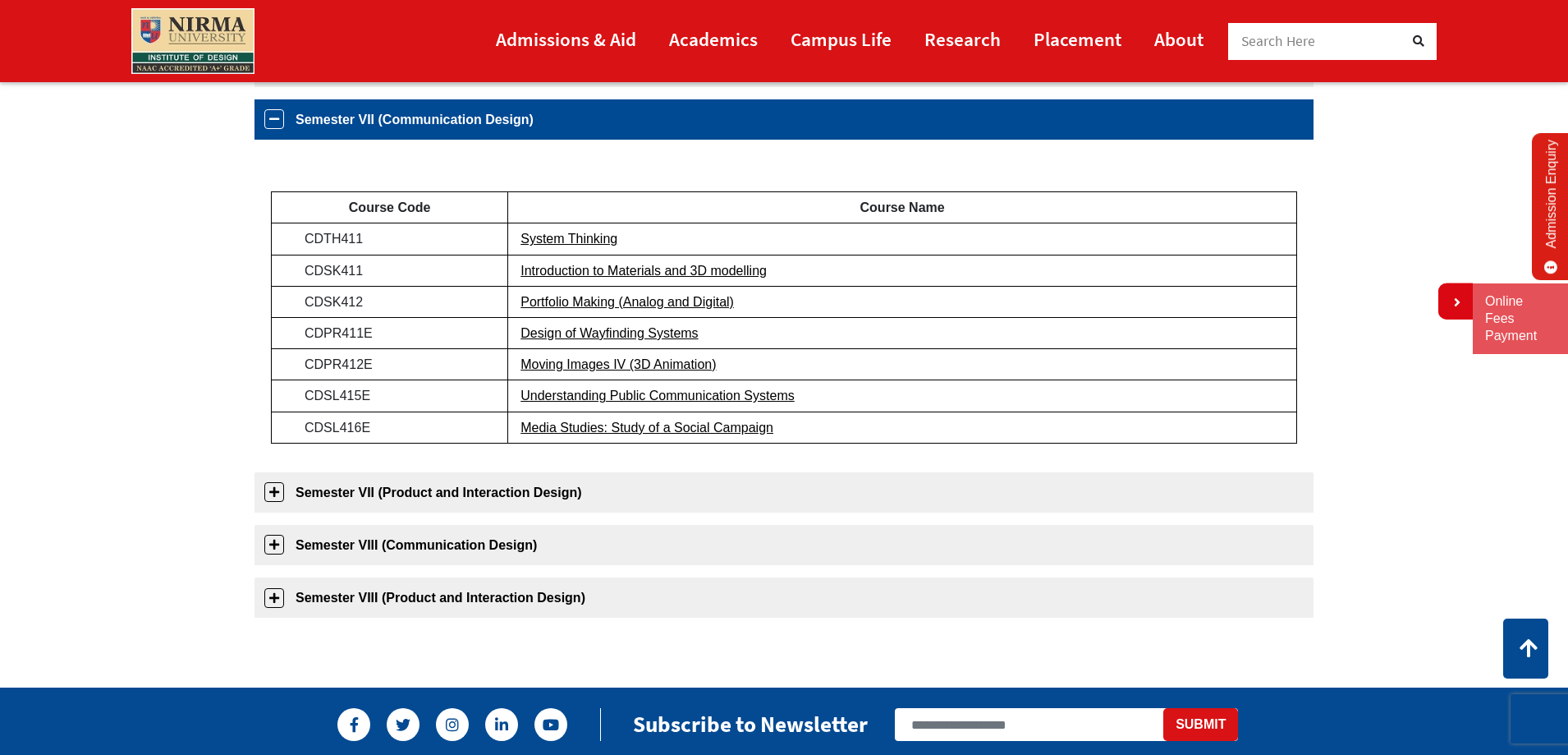
scroll to position [787, 0]
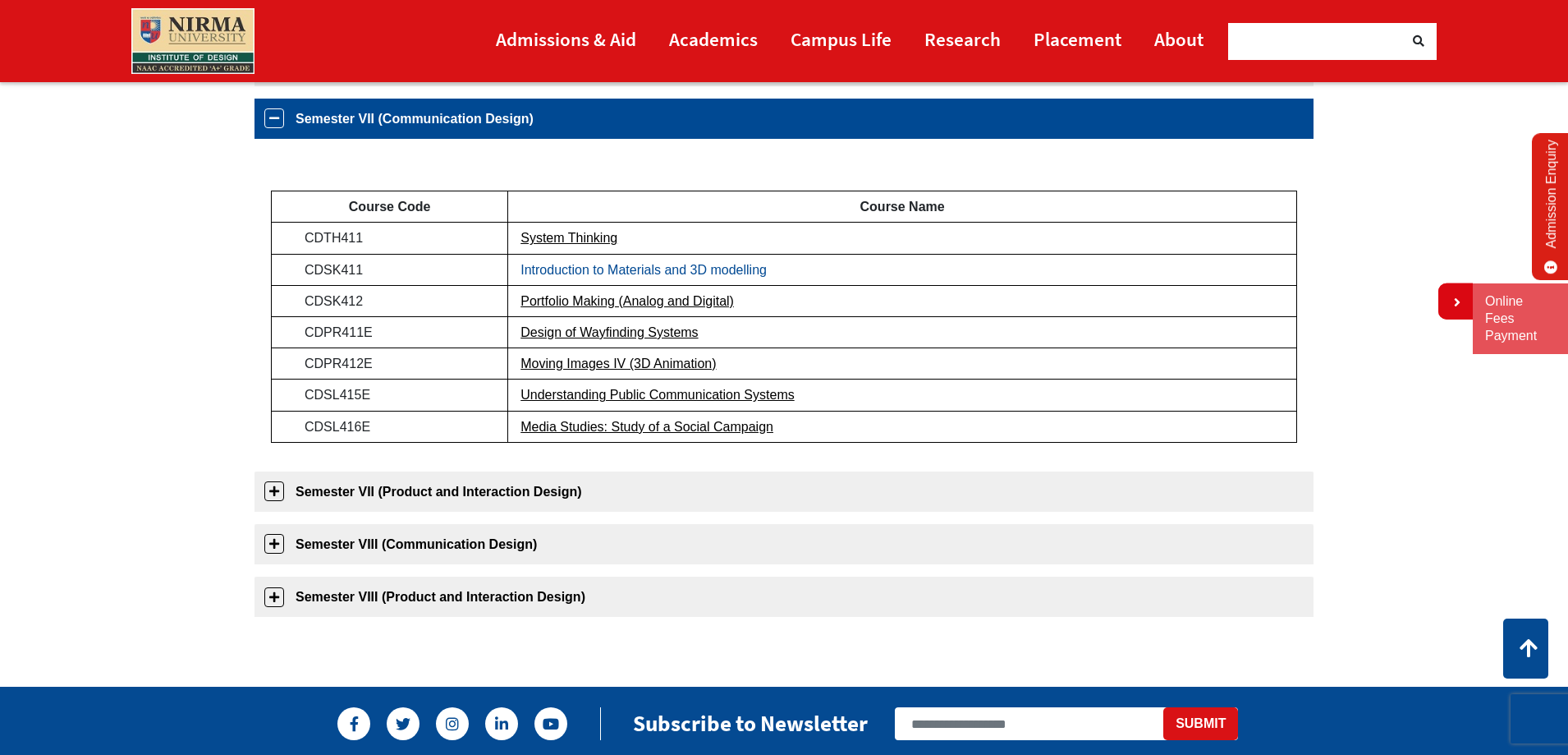
click at [728, 271] on link "Introduction to Materials and 3D modelling" at bounding box center [644, 270] width 246 height 14
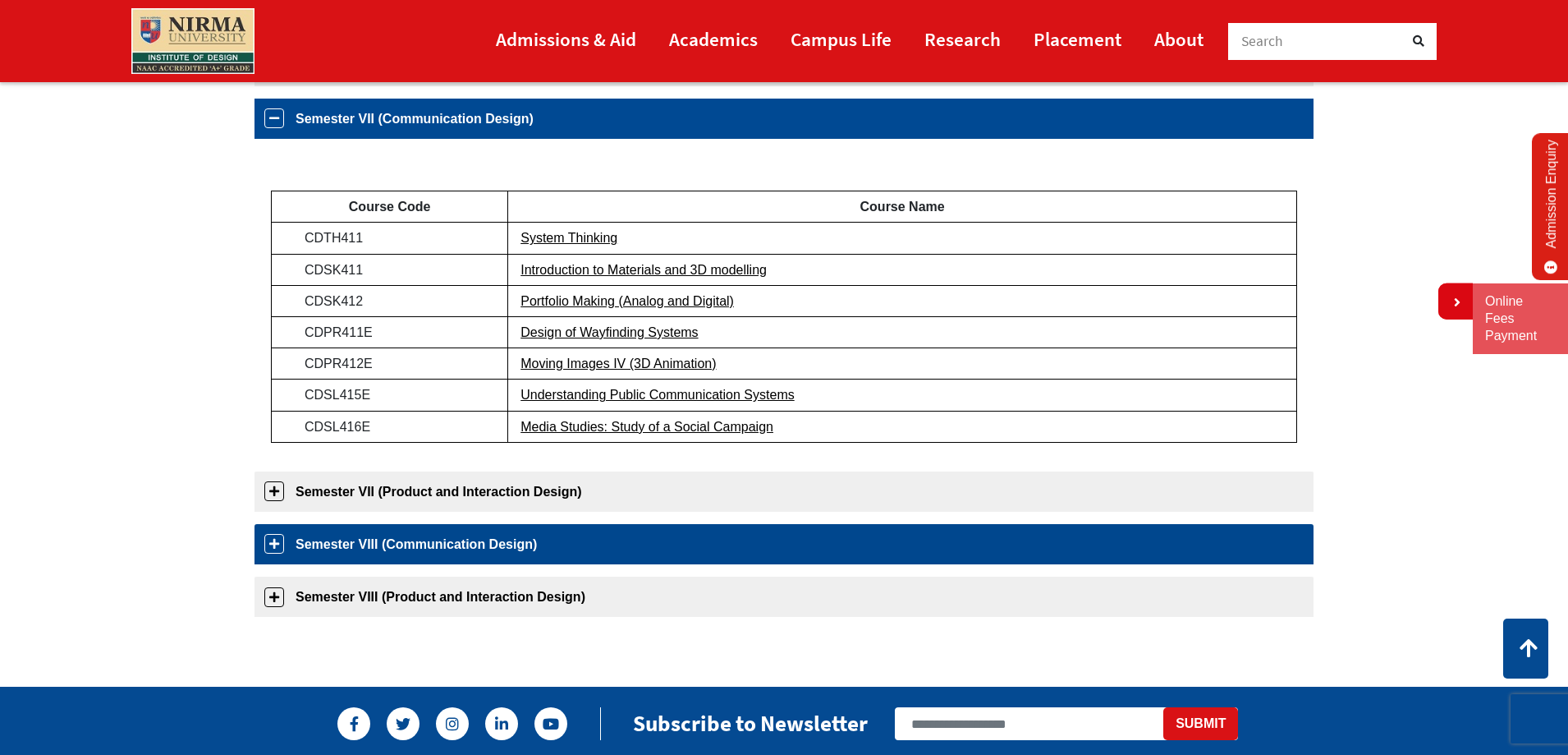
click at [330, 542] on link "Semester VIII (Communication Design)" at bounding box center [783, 544] width 1059 height 40
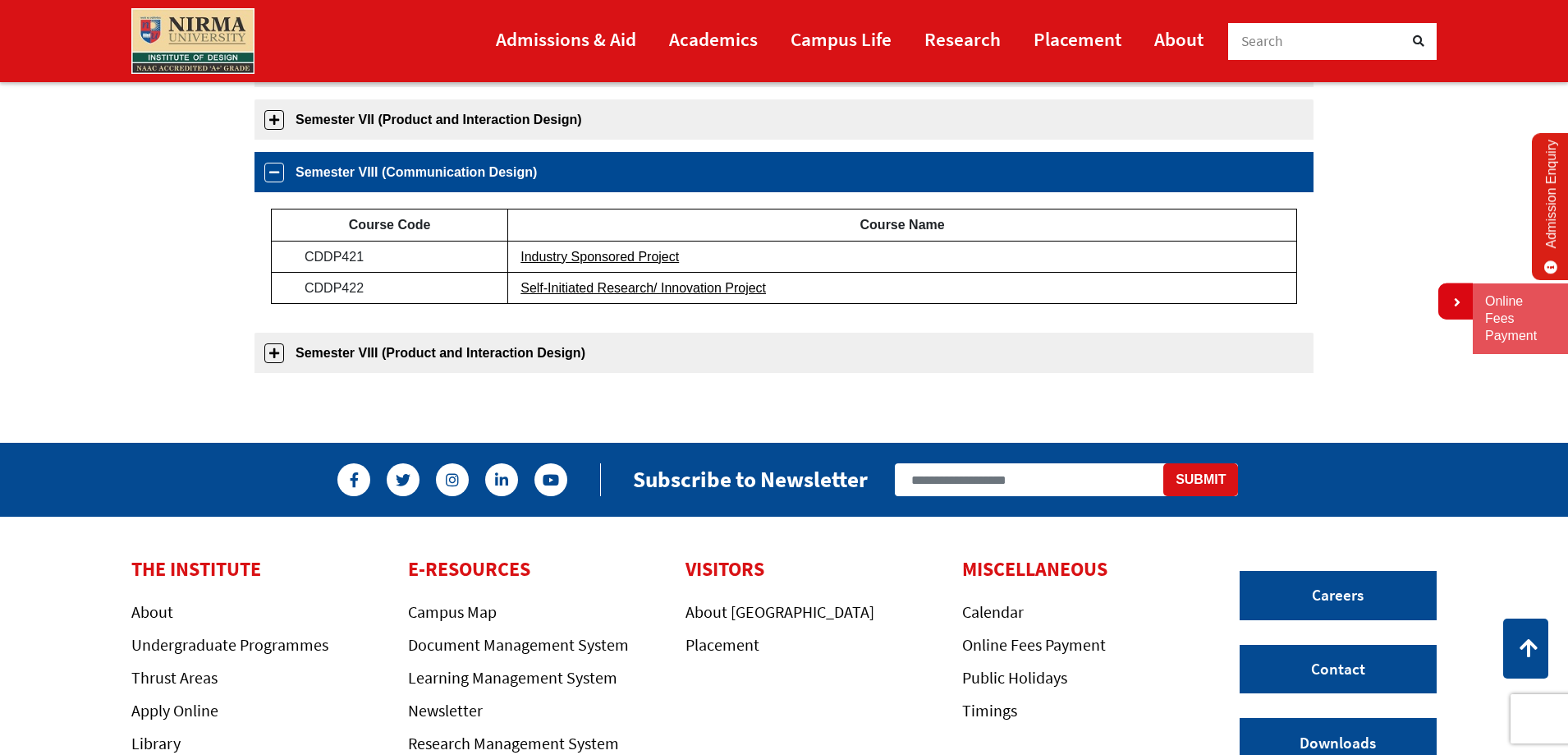
scroll to position [810, 0]
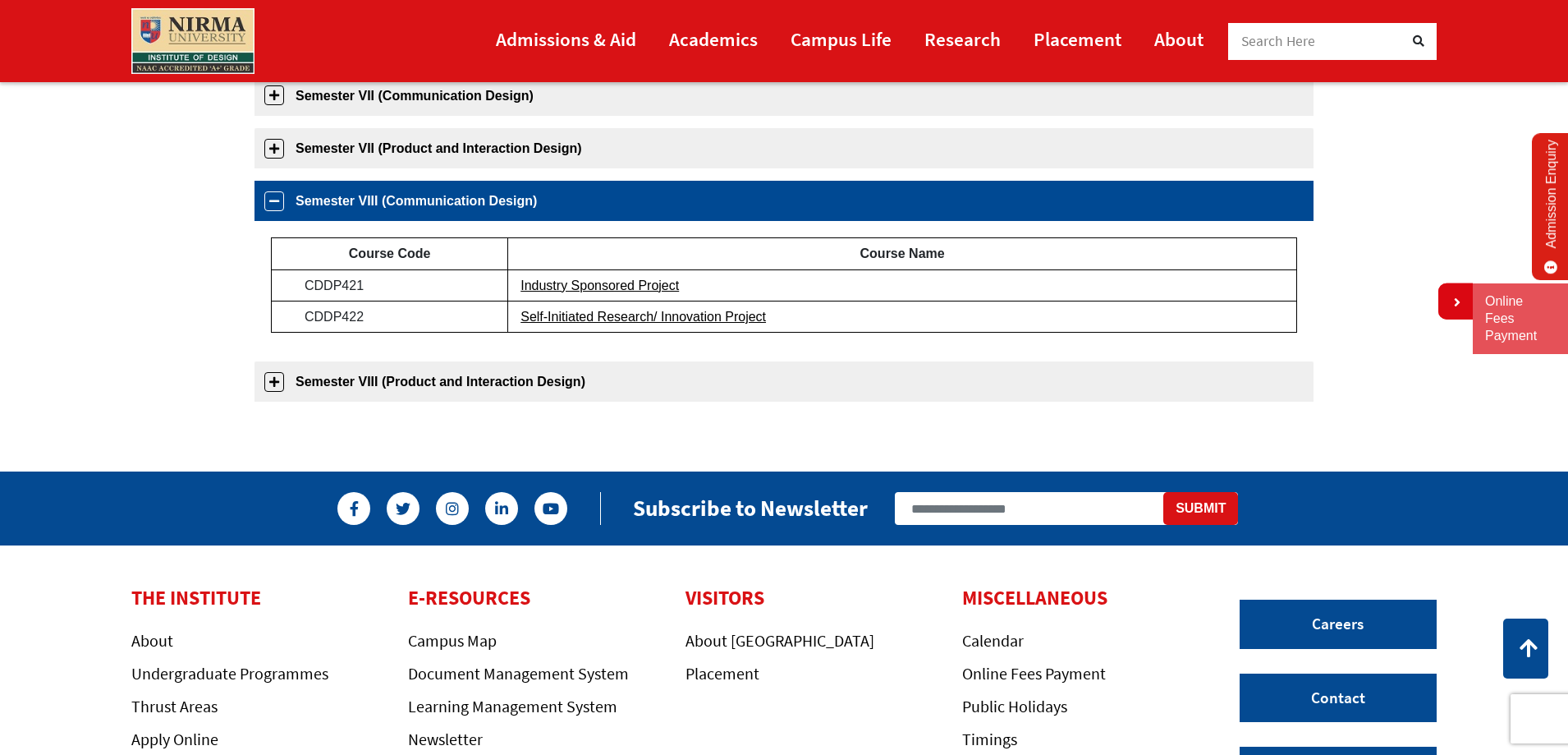
click at [269, 196] on link "Semester VIII (Communication Design)" at bounding box center [783, 200] width 1059 height 40
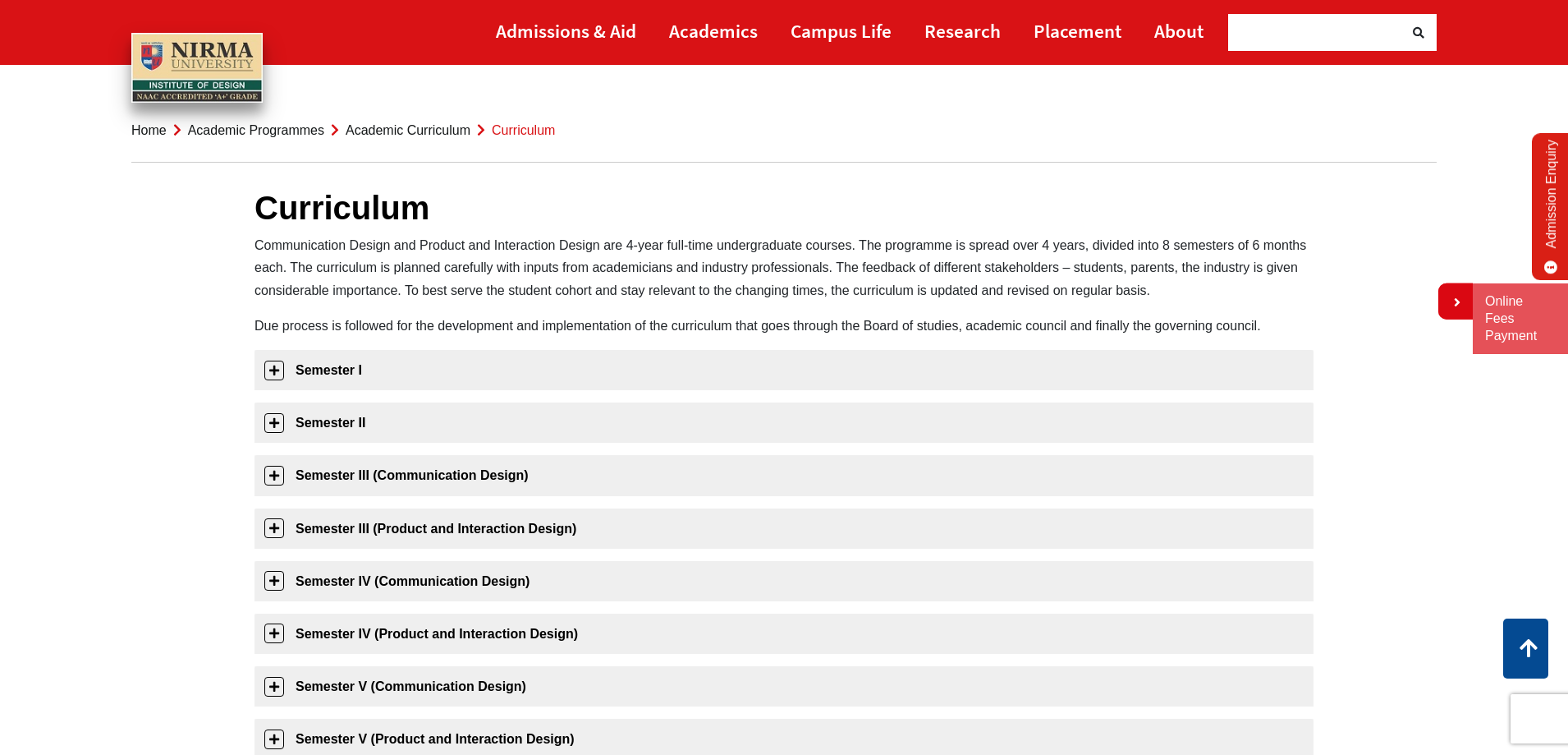
scroll to position [0, 0]
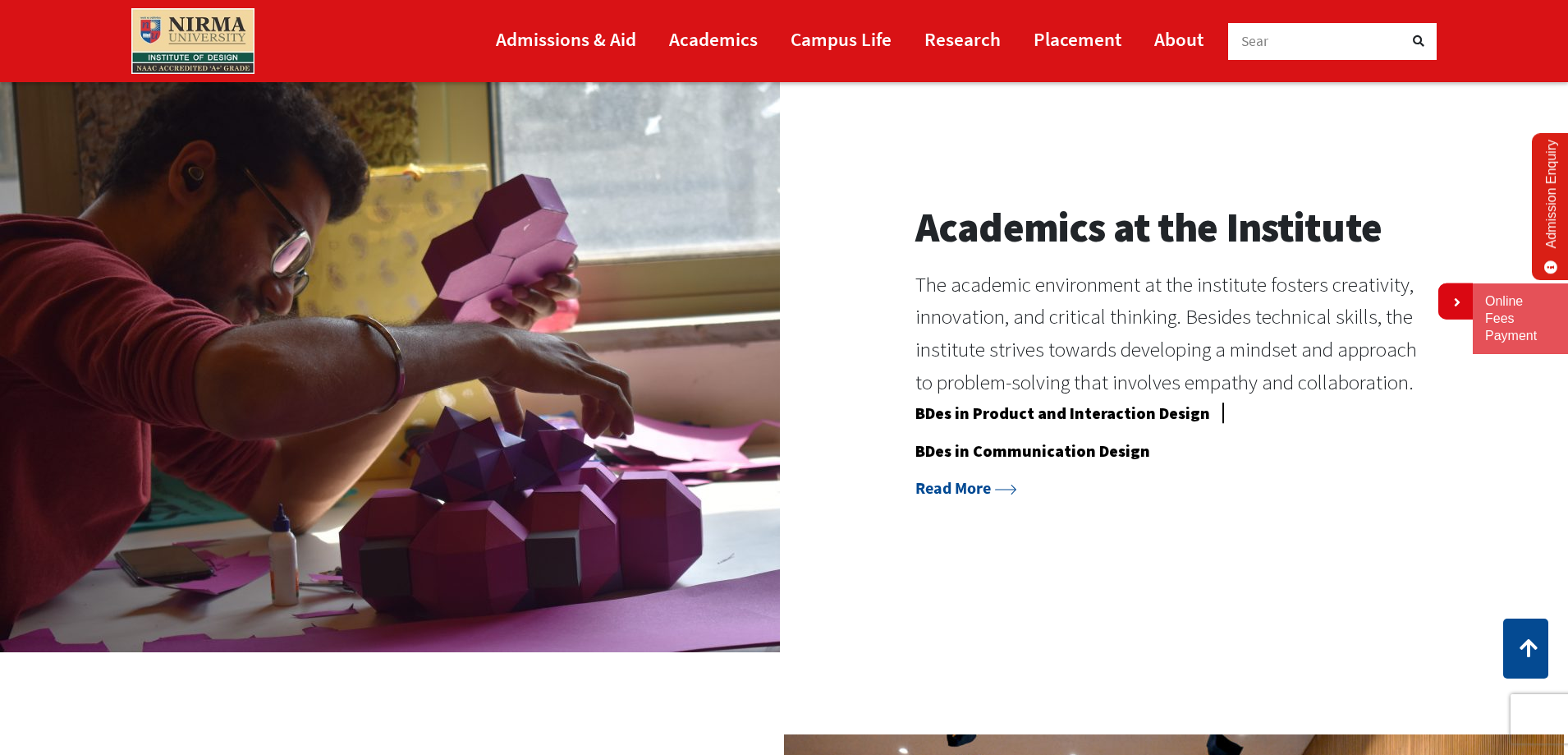
scroll to position [1808, 0]
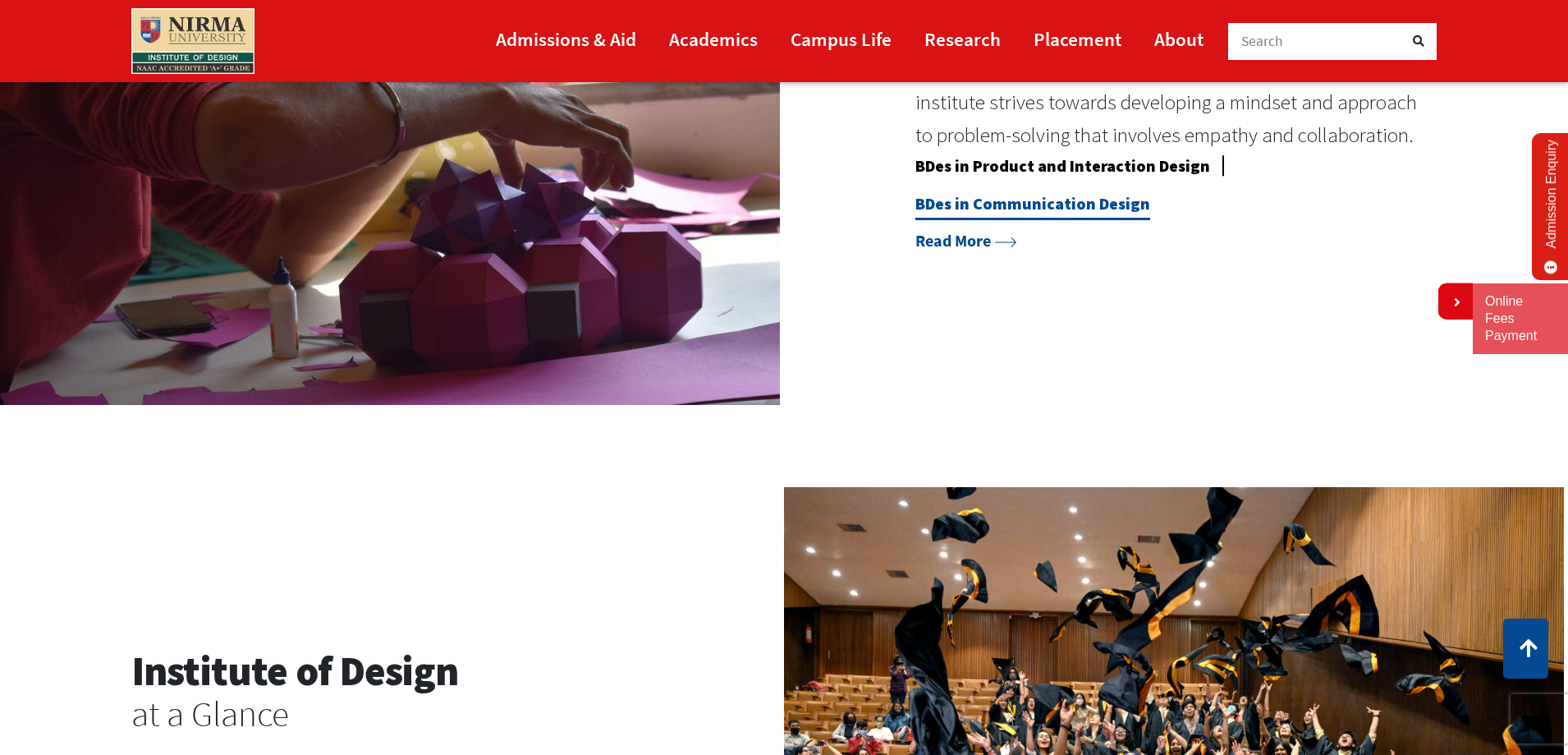
click at [1050, 206] on link "BDes in Communication Design" at bounding box center [1032, 206] width 235 height 27
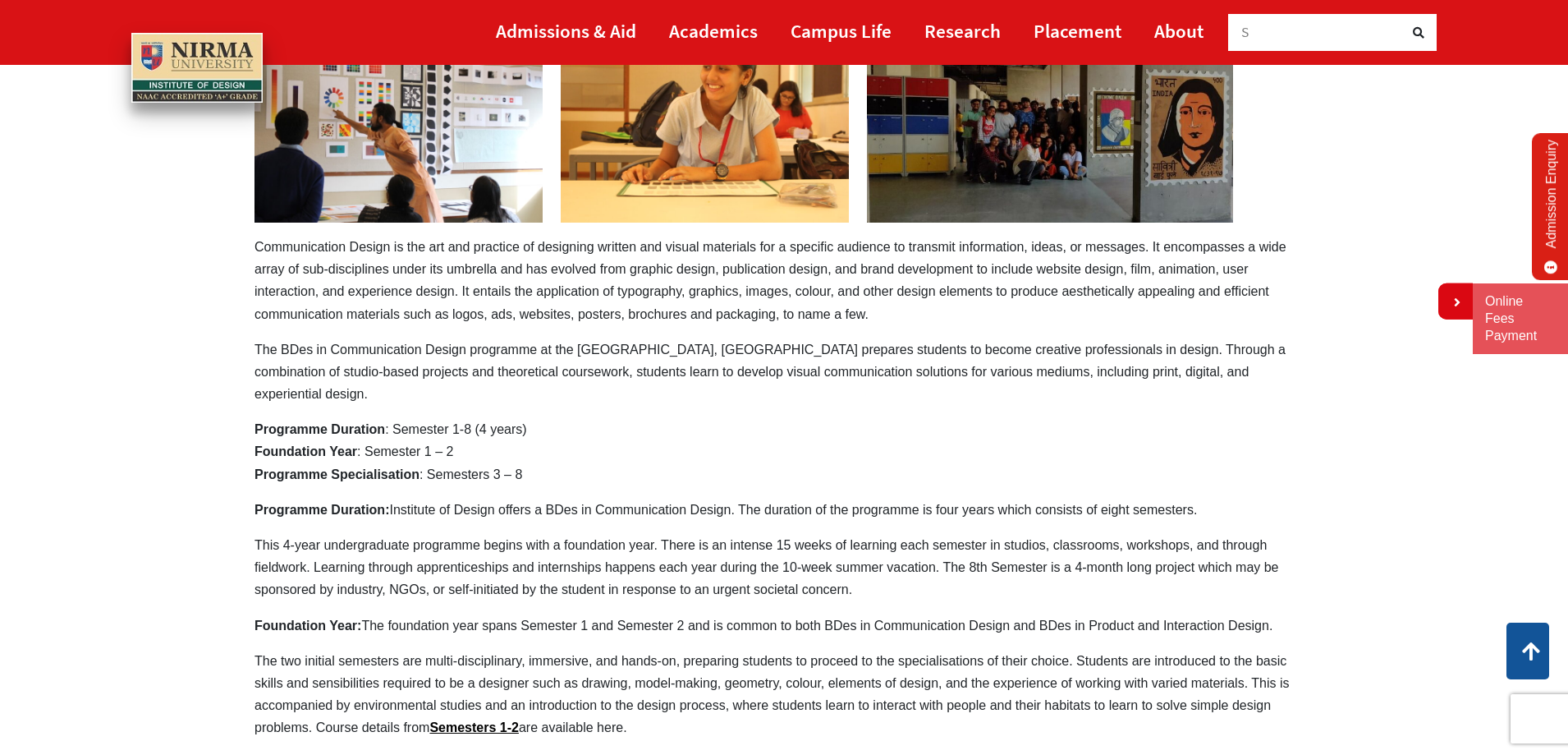
scroll to position [82, 0]
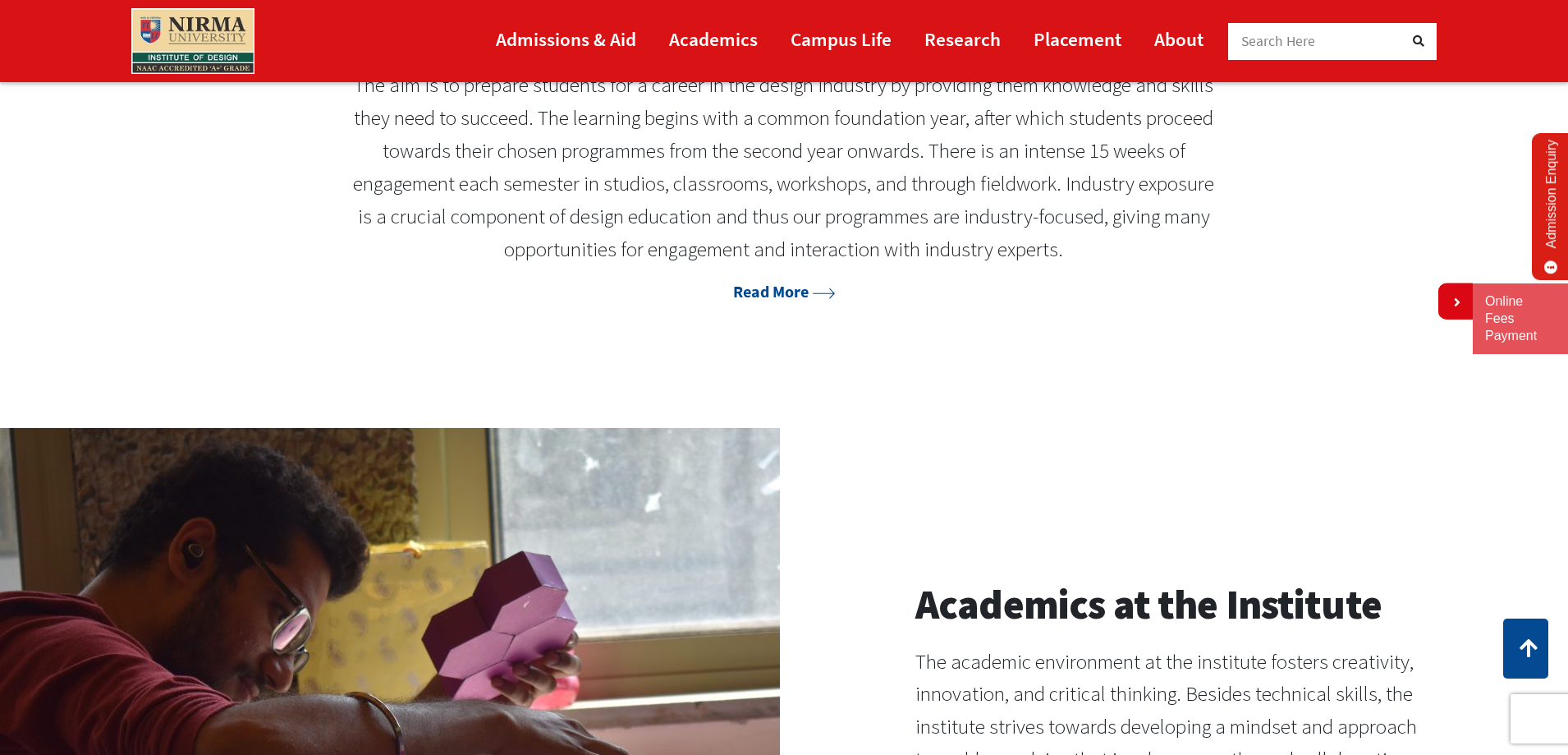
scroll to position [1654, 0]
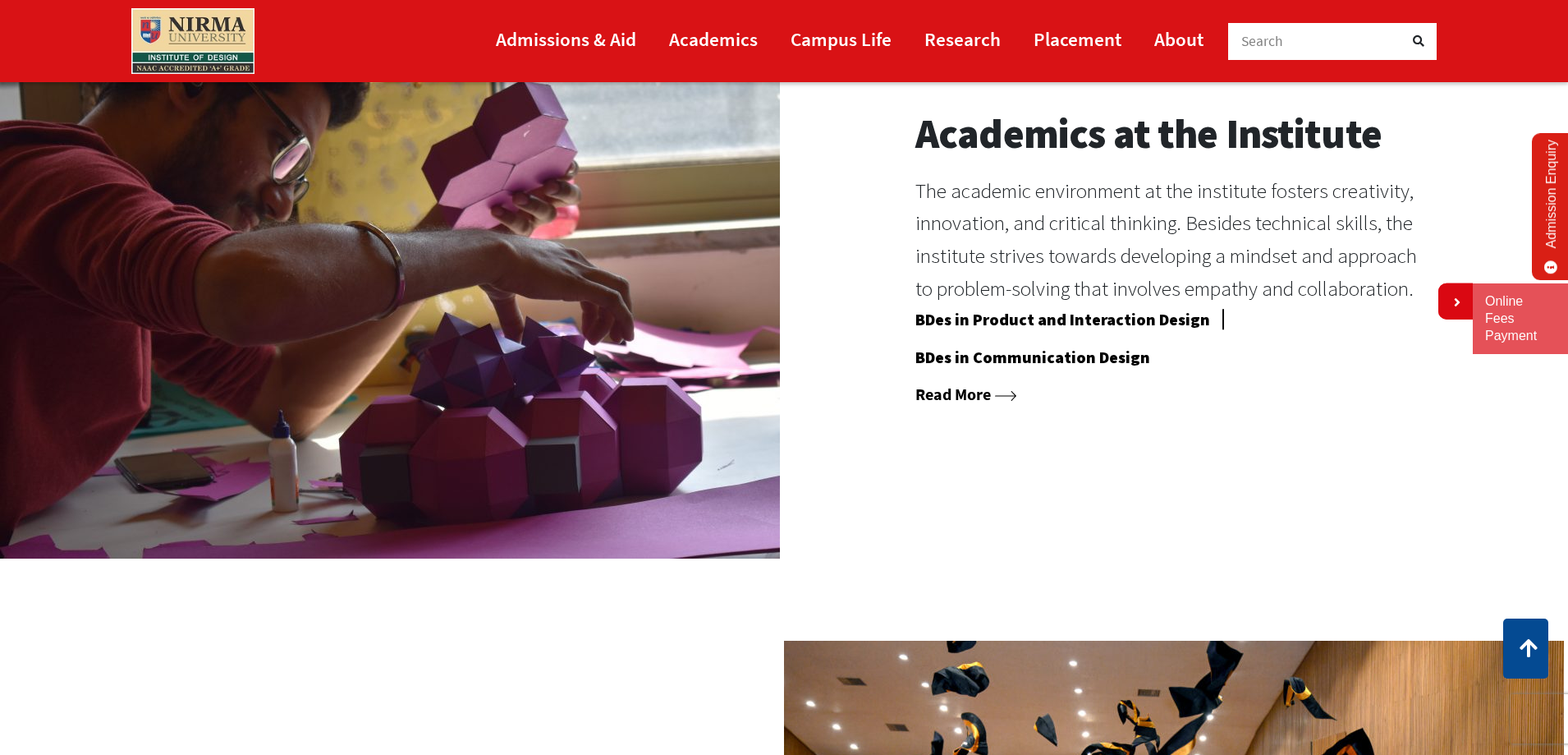
click at [930, 391] on link "Read More" at bounding box center [965, 394] width 101 height 21
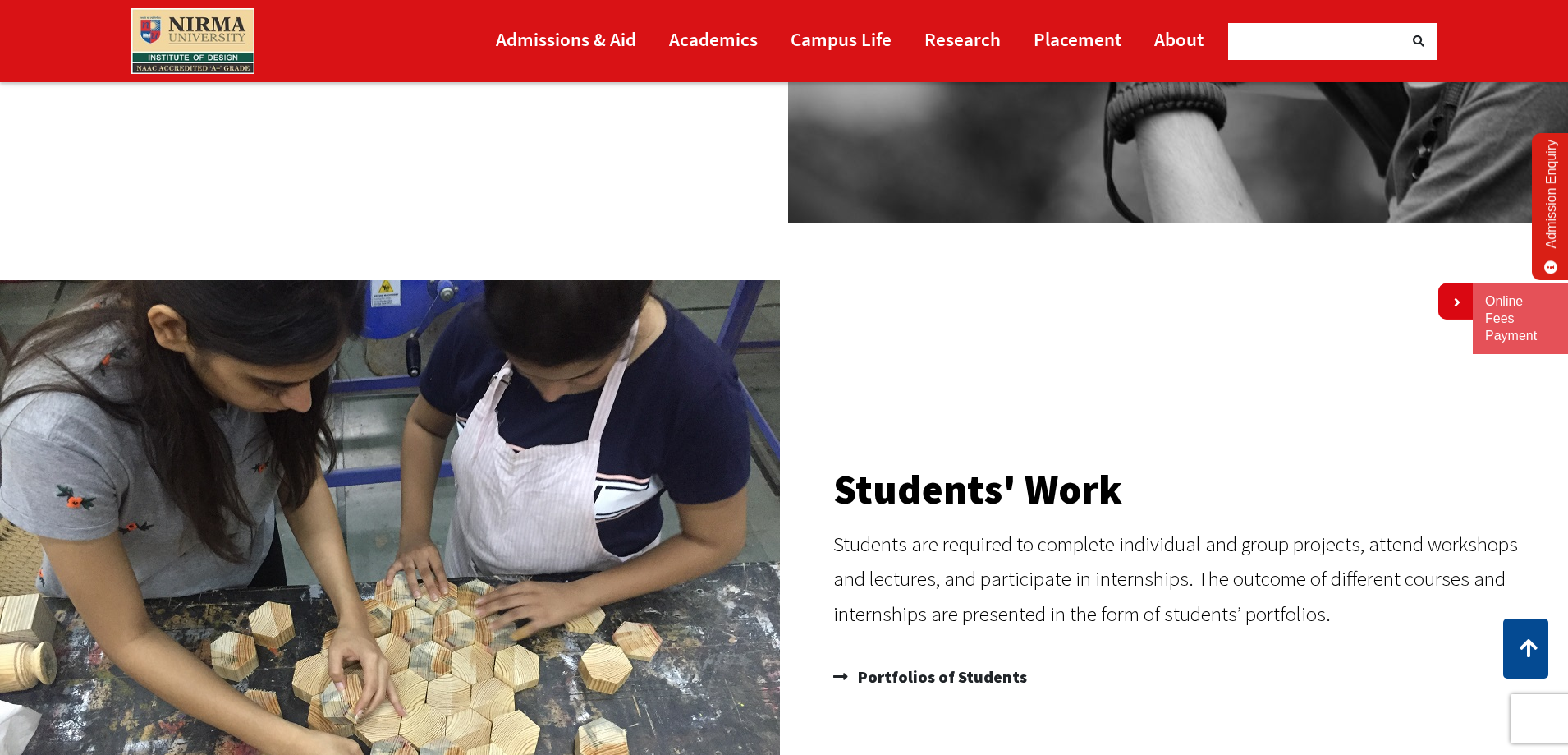
scroll to position [1561, 0]
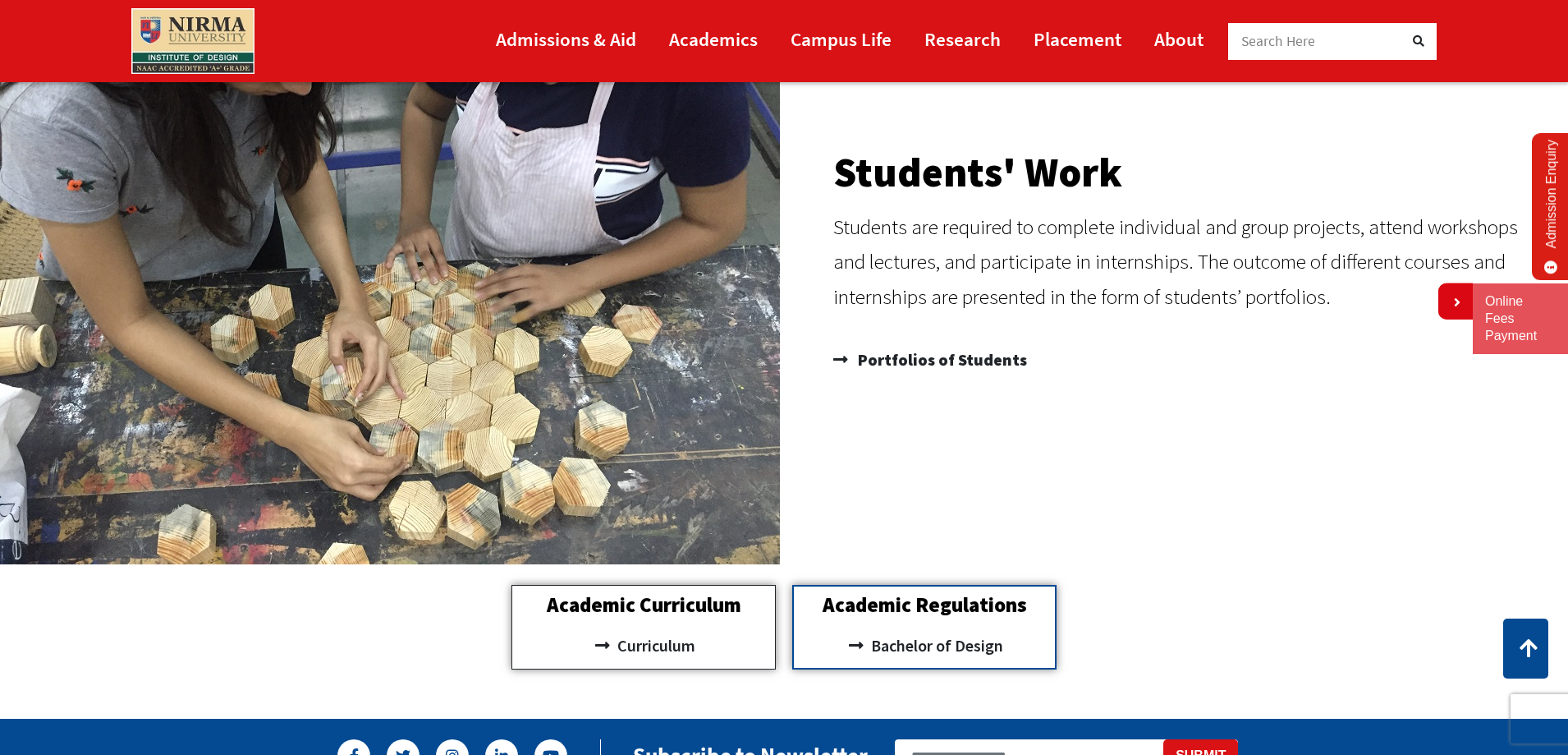
click at [700, 621] on div "Academic Curriculum Curriculum" at bounding box center [644, 627] width 265 height 85
click at [630, 646] on span "Curriculum" at bounding box center [654, 646] width 82 height 28
